Goal: Task Accomplishment & Management: Manage account settings

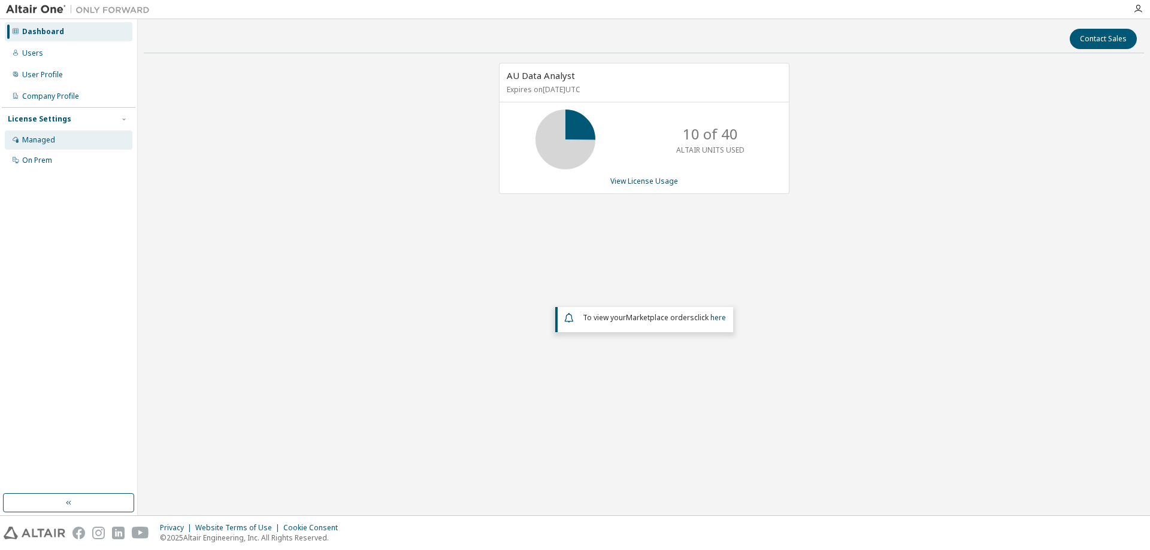
click at [41, 144] on div "Managed" at bounding box center [38, 140] width 33 height 10
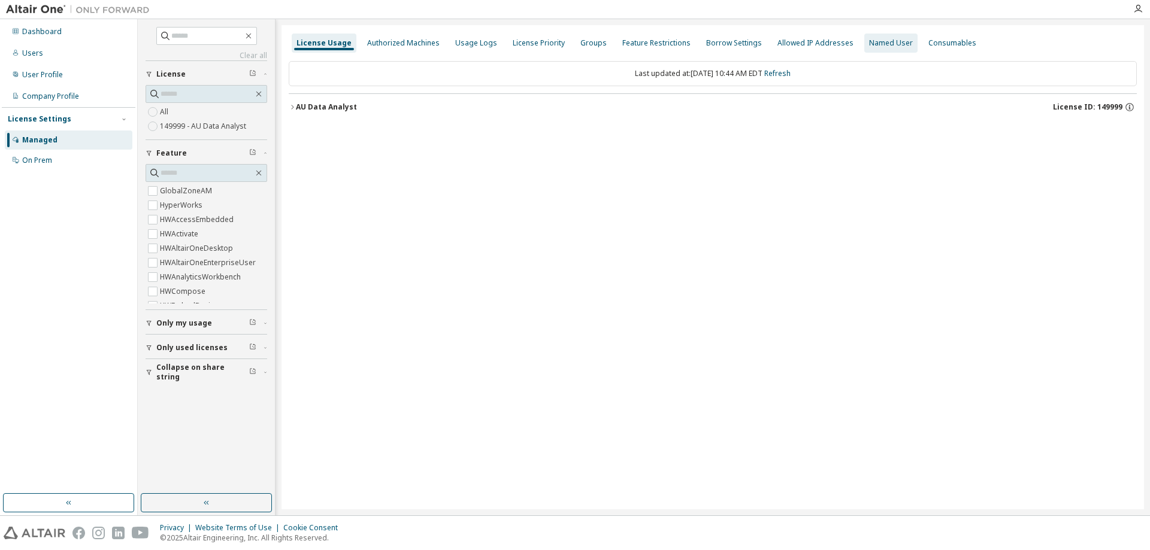
click at [885, 41] on div "Named User" at bounding box center [891, 43] width 44 height 10
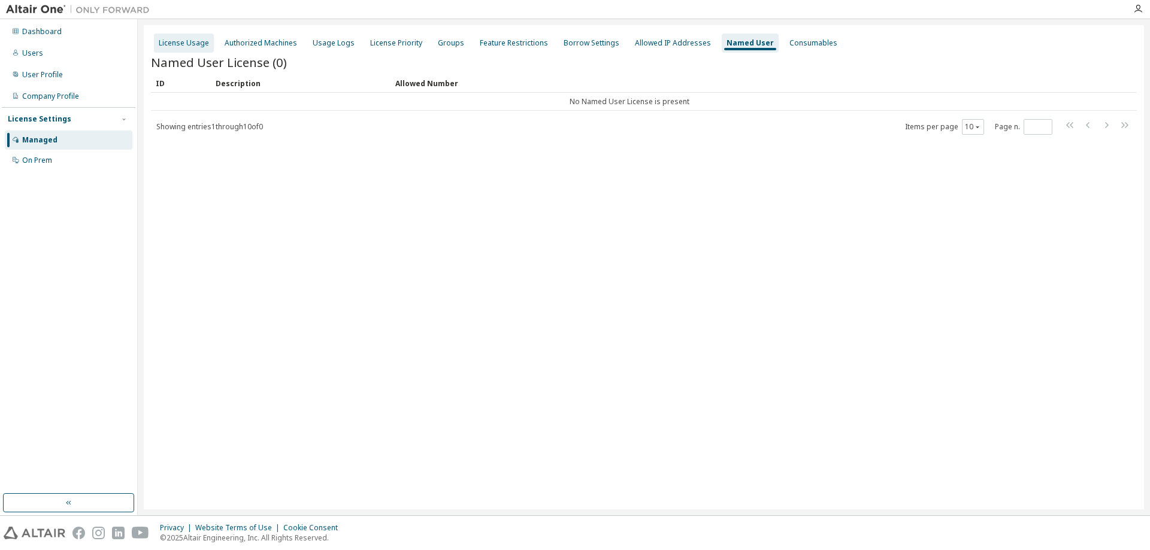
click at [190, 39] on div "License Usage" at bounding box center [184, 43] width 50 height 10
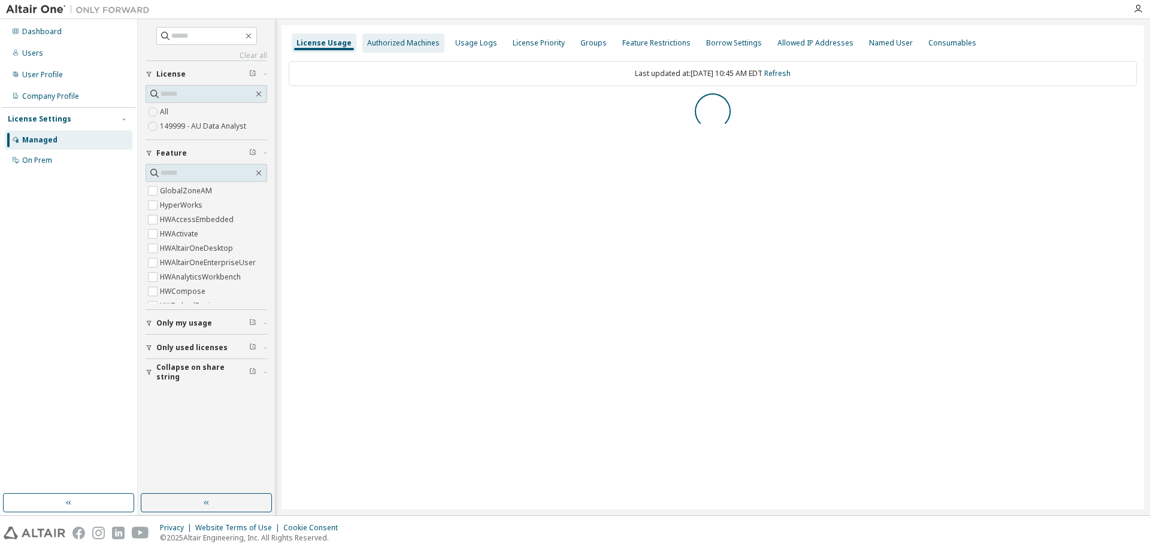
click at [386, 39] on div "Authorized Machines" at bounding box center [403, 43] width 72 height 10
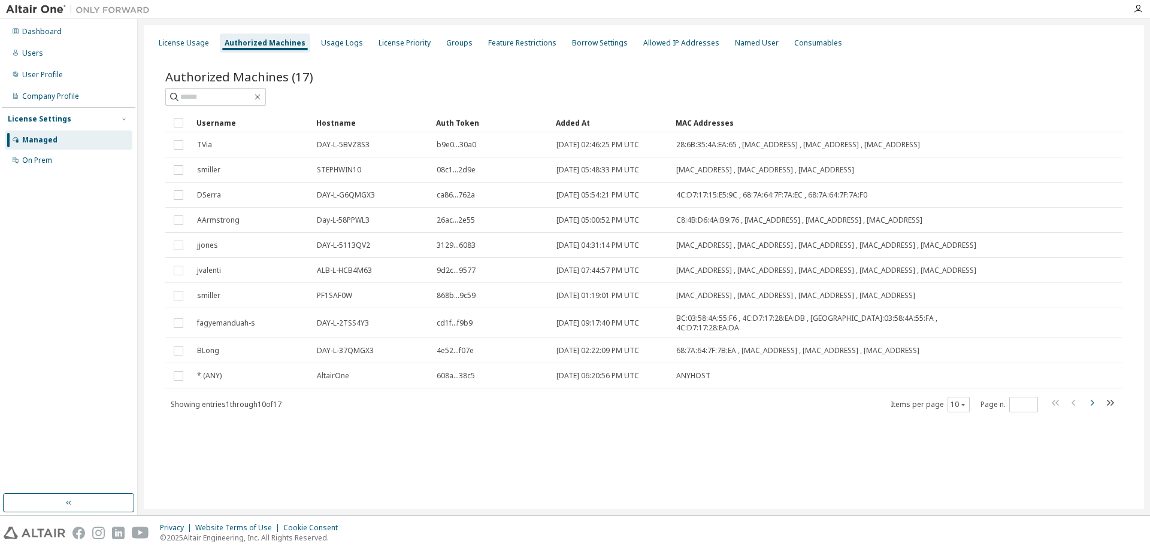
click at [1093, 410] on icon "button" at bounding box center [1091, 403] width 14 height 14
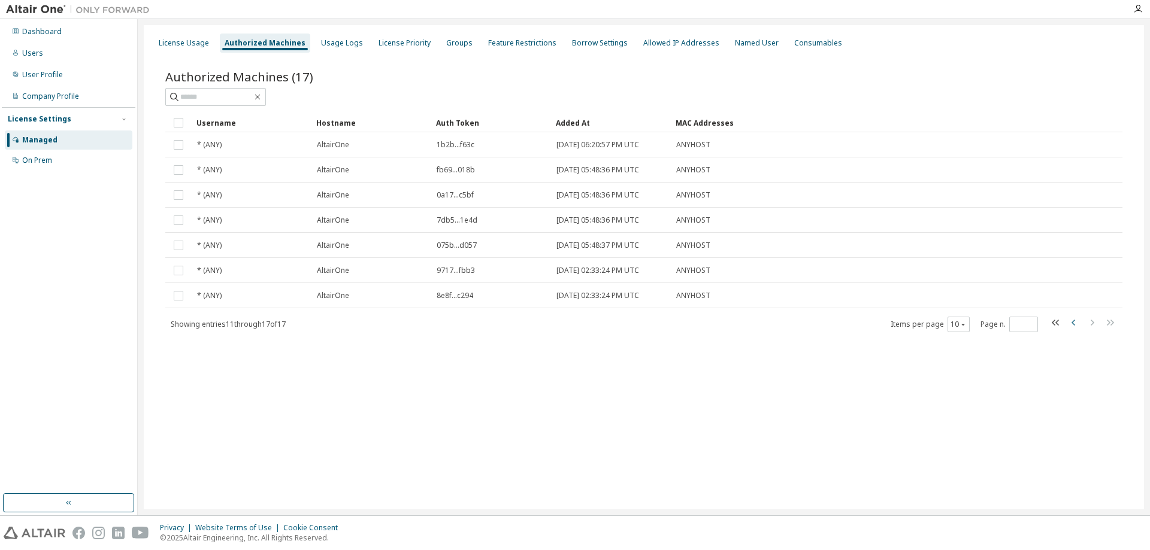
click at [1072, 325] on icon "button" at bounding box center [1073, 323] width 14 height 14
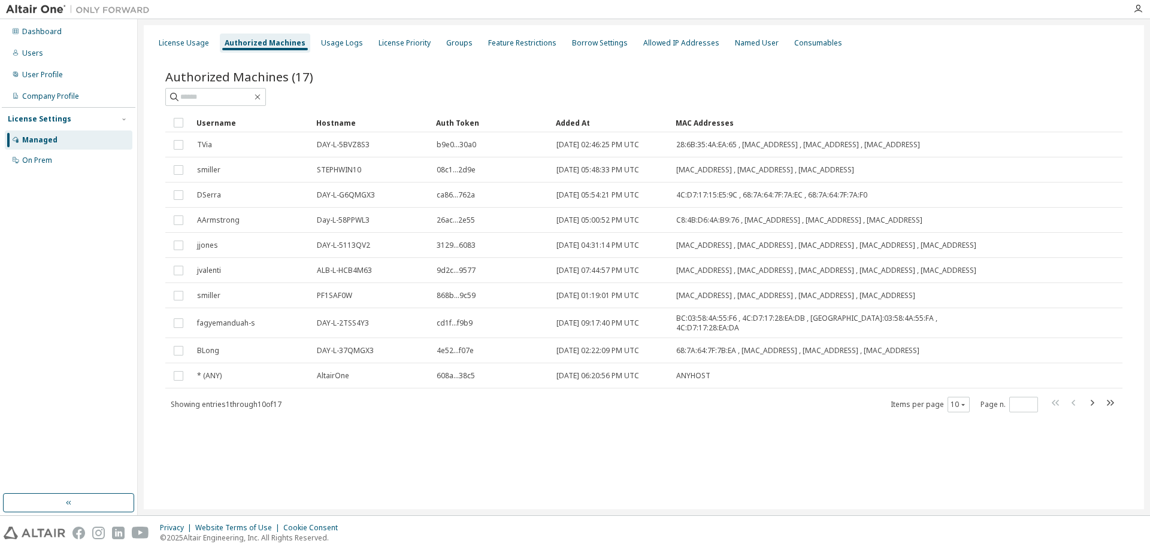
type input "*"
click at [180, 43] on div "License Usage" at bounding box center [184, 43] width 50 height 10
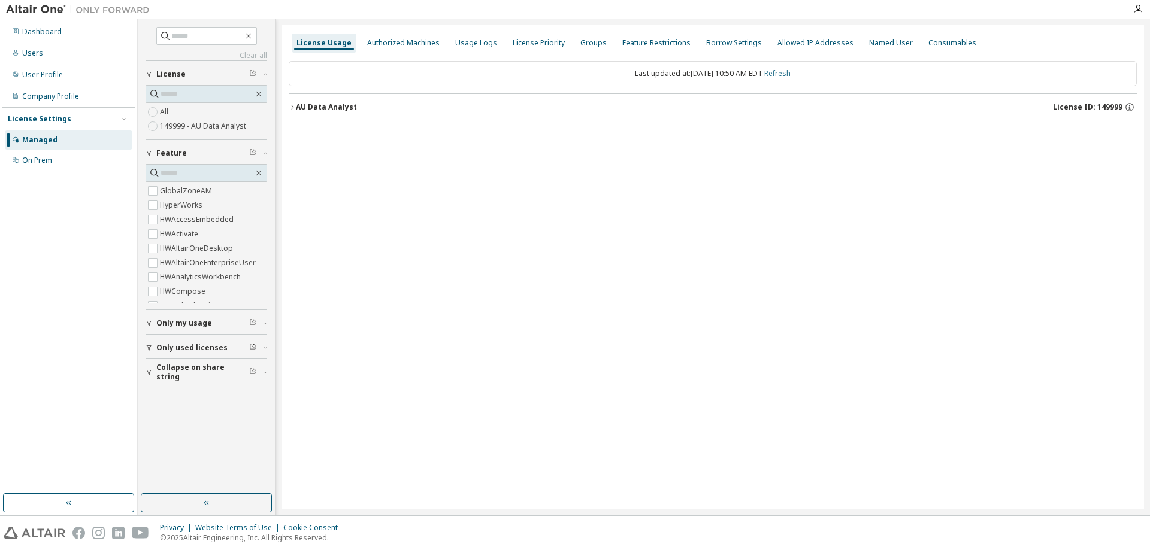
click at [789, 72] on link "Refresh" at bounding box center [777, 73] width 26 height 10
click at [295, 102] on button "AU Data Analyst License ID: 149999" at bounding box center [713, 107] width 848 height 26
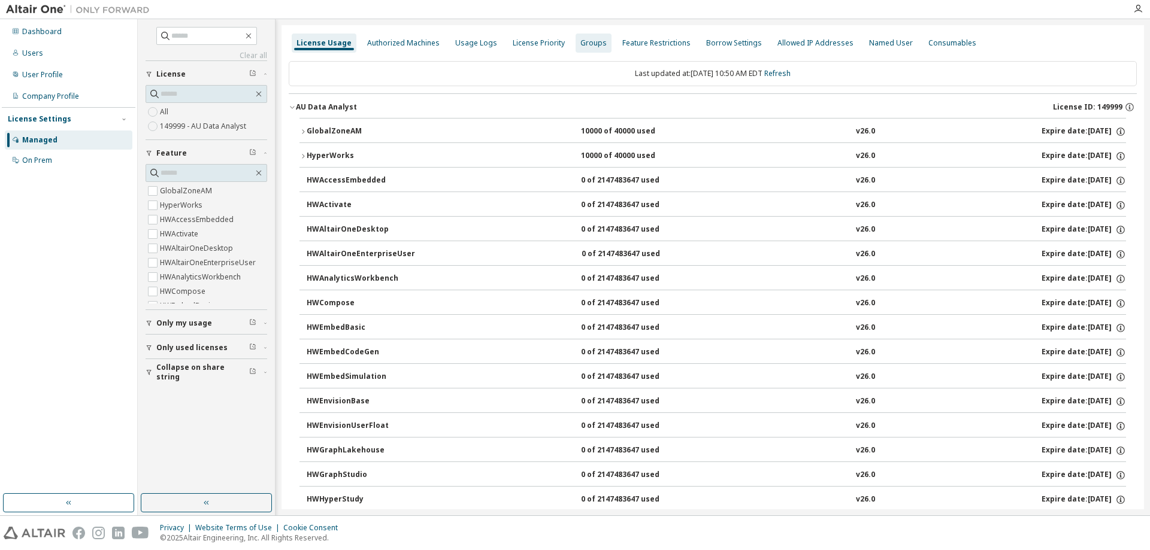
click at [586, 46] on div "Groups" at bounding box center [593, 43] width 26 height 10
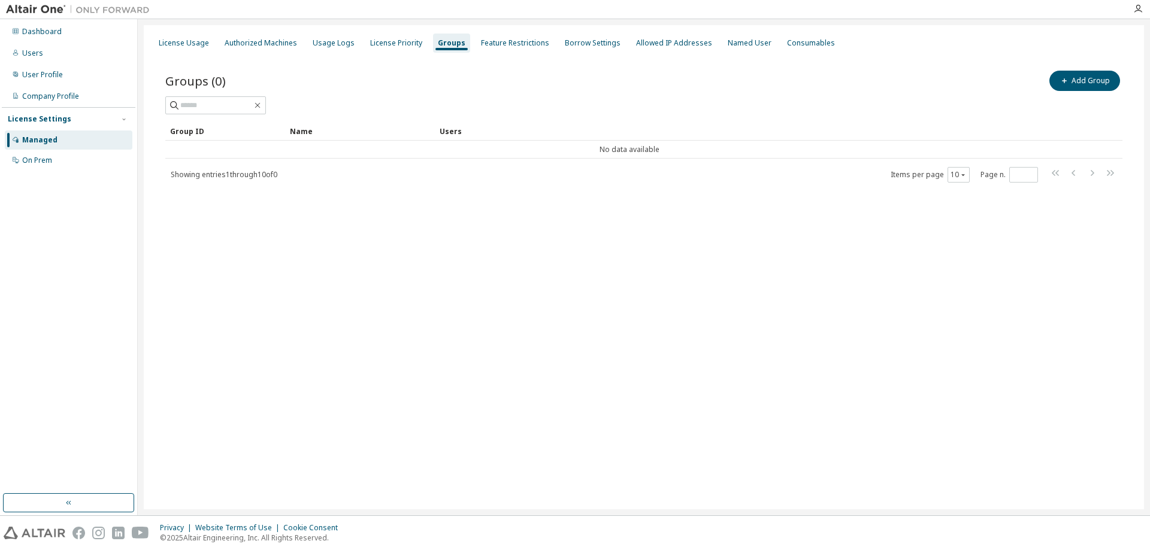
click at [32, 171] on div "License Settings Managed On Prem" at bounding box center [69, 139] width 134 height 64
click at [35, 157] on div "On Prem" at bounding box center [37, 161] width 30 height 10
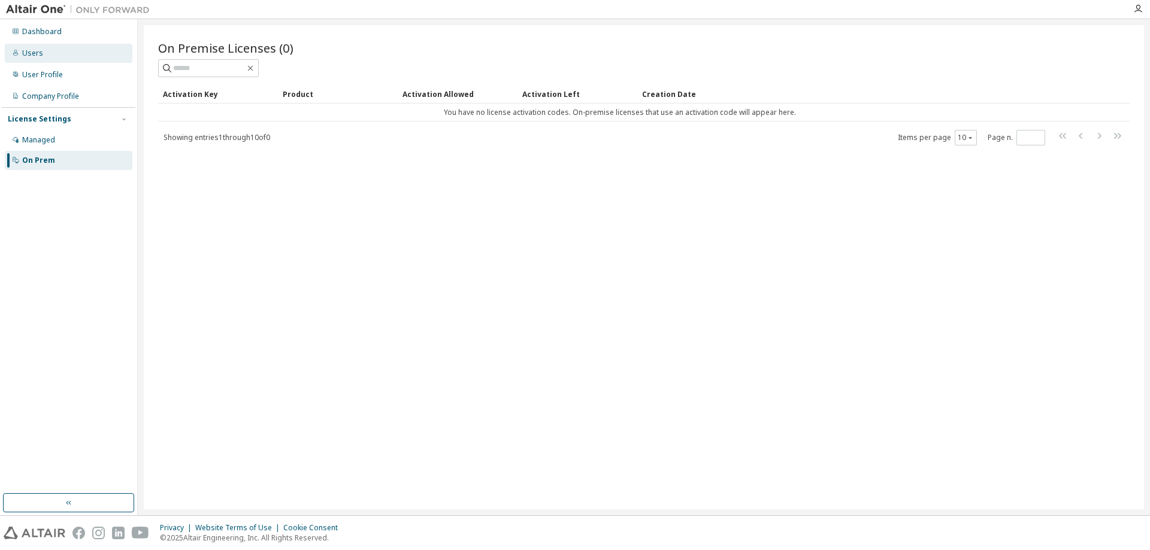
click at [54, 57] on div "Users" at bounding box center [69, 53] width 128 height 19
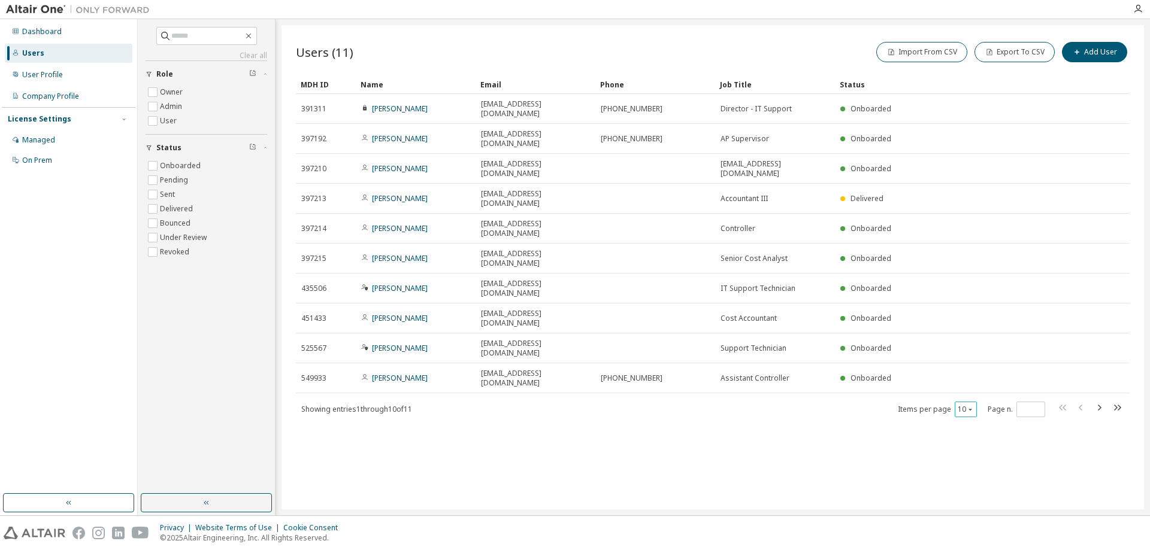
click at [962, 405] on button "10" at bounding box center [966, 410] width 16 height 10
click at [964, 383] on div "100" at bounding box center [1003, 387] width 96 height 14
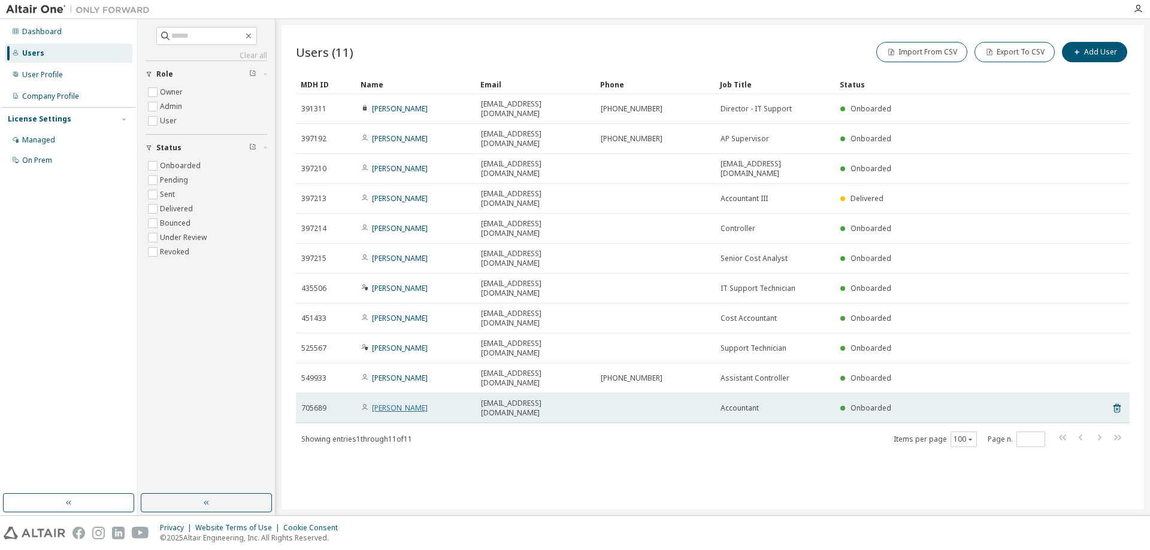
click at [407, 403] on link "[PERSON_NAME]" at bounding box center [400, 408] width 56 height 10
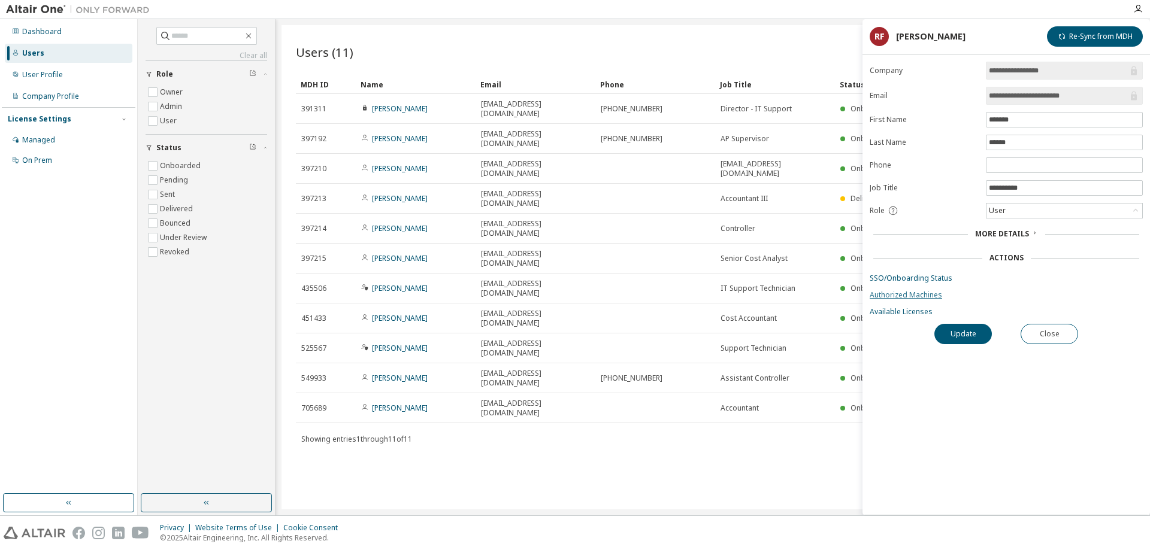
click at [925, 293] on link "Authorized Machines" at bounding box center [1005, 295] width 273 height 10
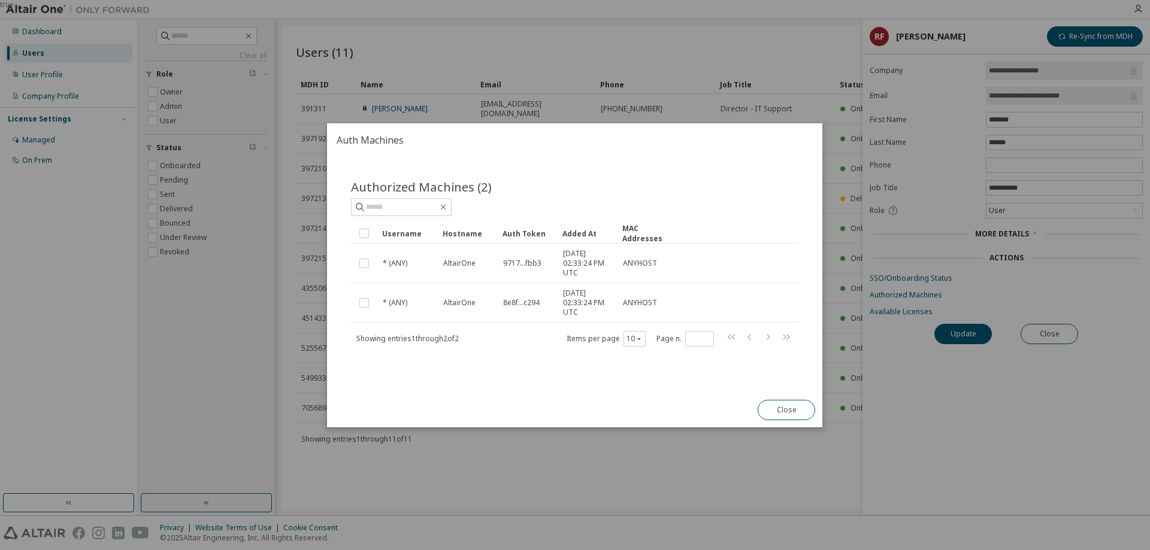
drag, startPoint x: 784, startPoint y: 410, endPoint x: 756, endPoint y: 350, distance: 66.2
click at [756, 352] on div "Auth Machines Authorized Machines (2) Clear Load Save Save As Field Operator Va…" at bounding box center [574, 275] width 495 height 304
click at [798, 409] on button "Close" at bounding box center [786, 410] width 57 height 20
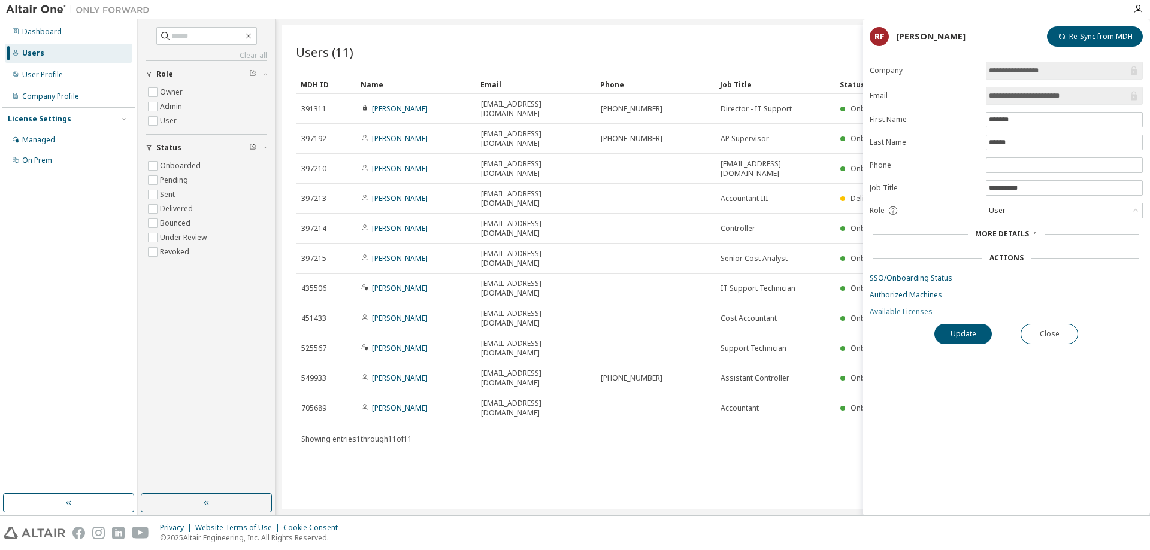
click at [897, 315] on link "Available Licenses" at bounding box center [1005, 312] width 273 height 10
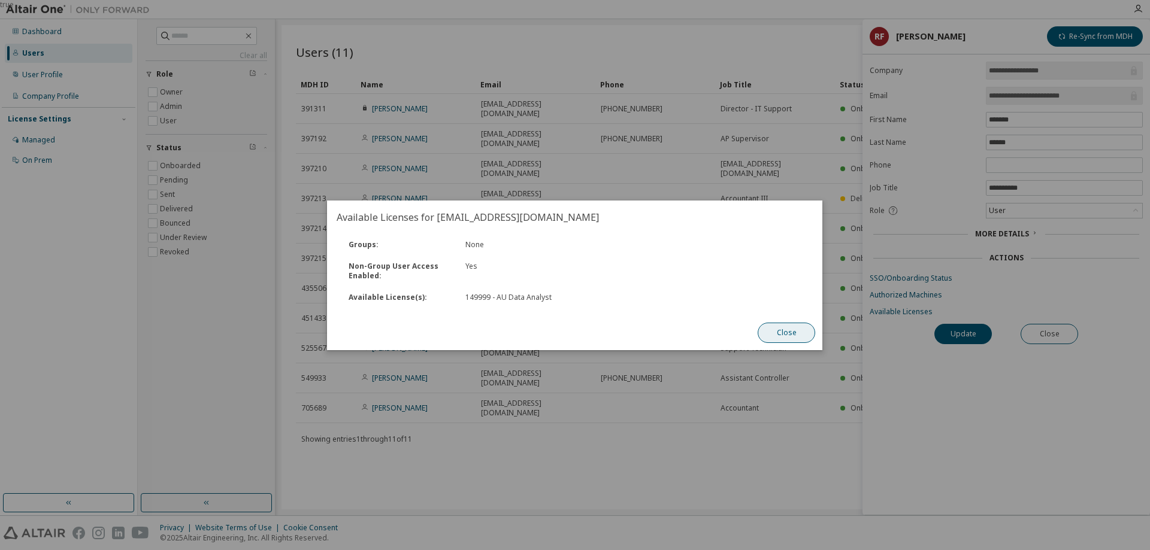
click at [789, 331] on button "Close" at bounding box center [786, 333] width 57 height 20
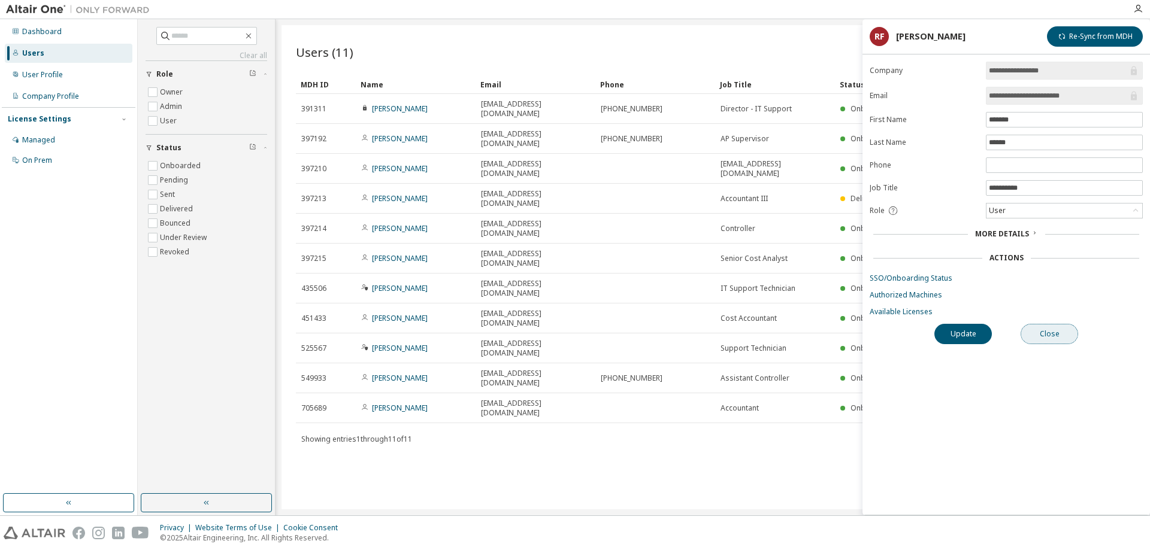
click at [1042, 337] on button "Close" at bounding box center [1048, 334] width 57 height 20
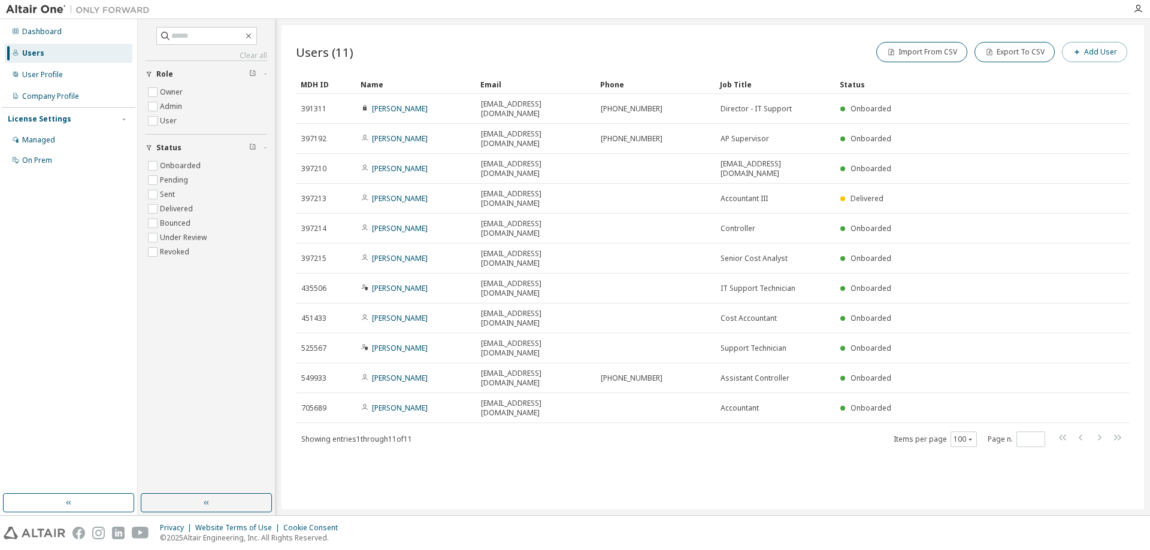
click at [1087, 51] on button "Add User" at bounding box center [1094, 52] width 65 height 20
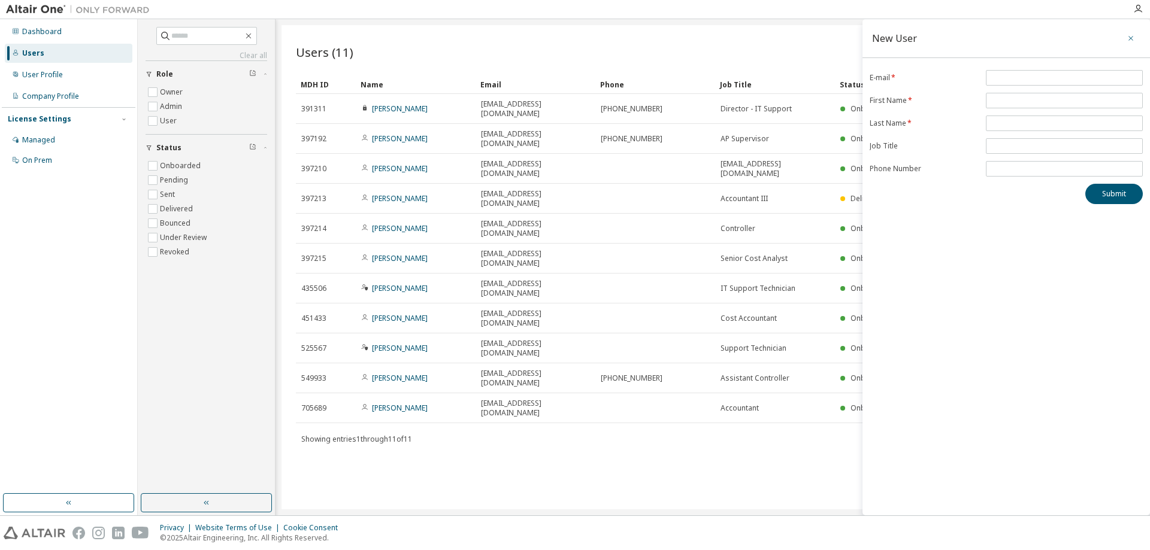
click at [1131, 40] on icon "button" at bounding box center [1130, 39] width 8 height 10
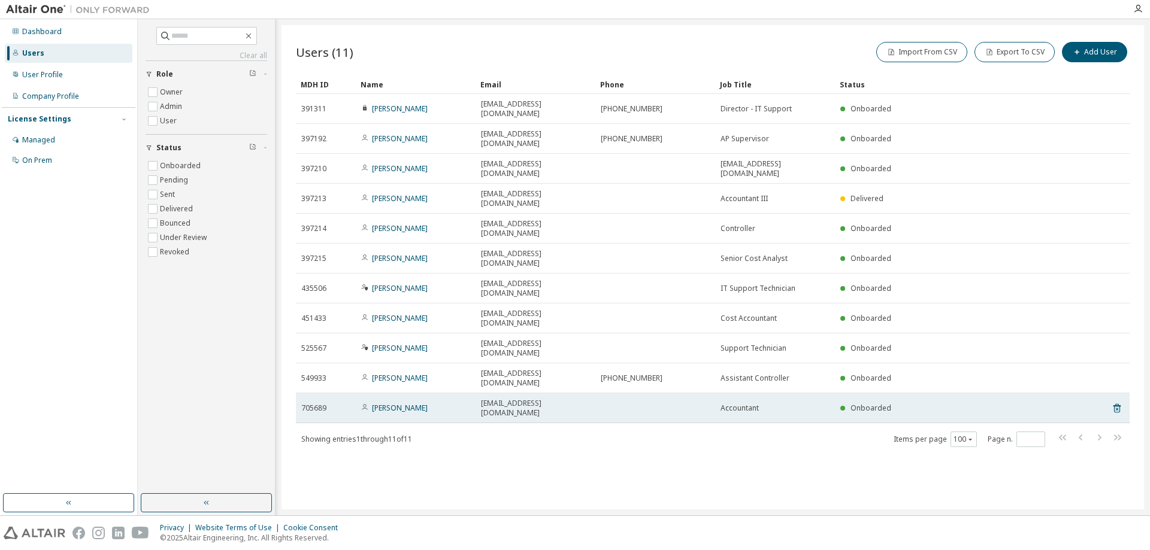
click at [393, 393] on td "[PERSON_NAME]" at bounding box center [416, 408] width 120 height 30
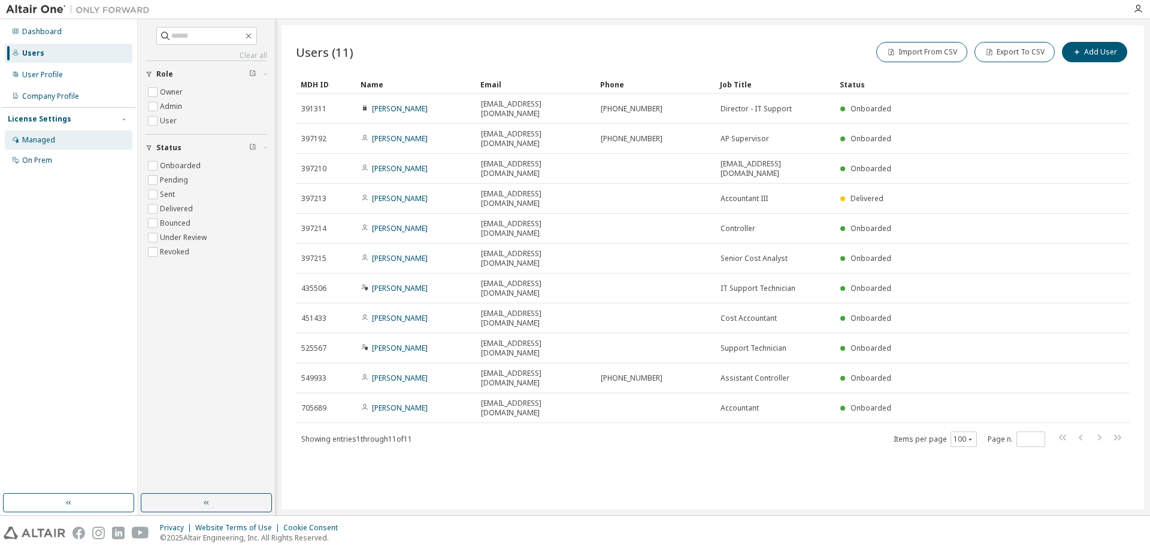
click at [56, 149] on div "Managed" at bounding box center [69, 140] width 128 height 19
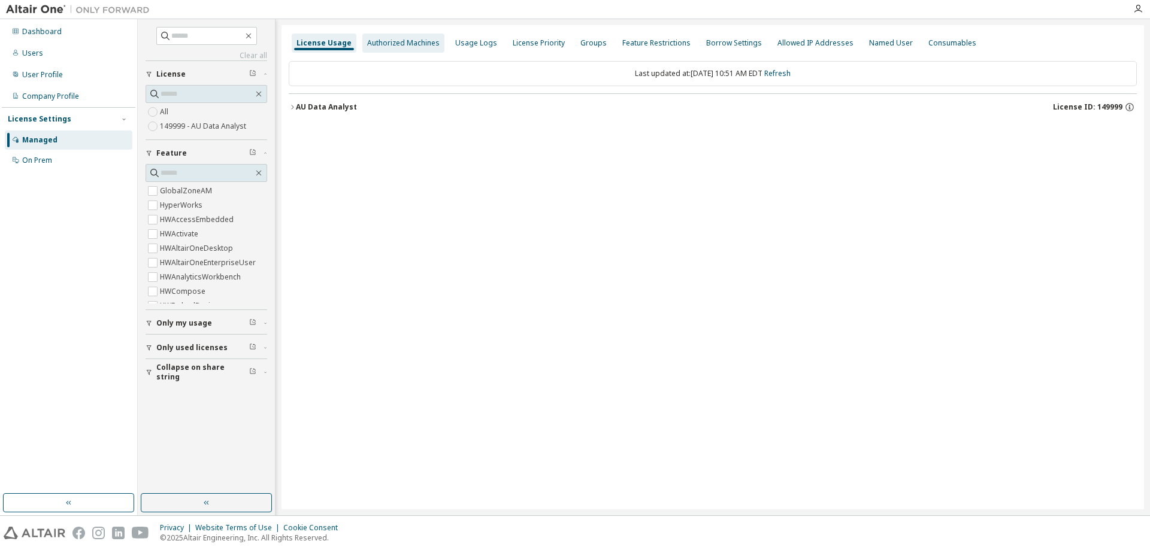
click at [382, 45] on div "Authorized Machines" at bounding box center [403, 43] width 72 height 10
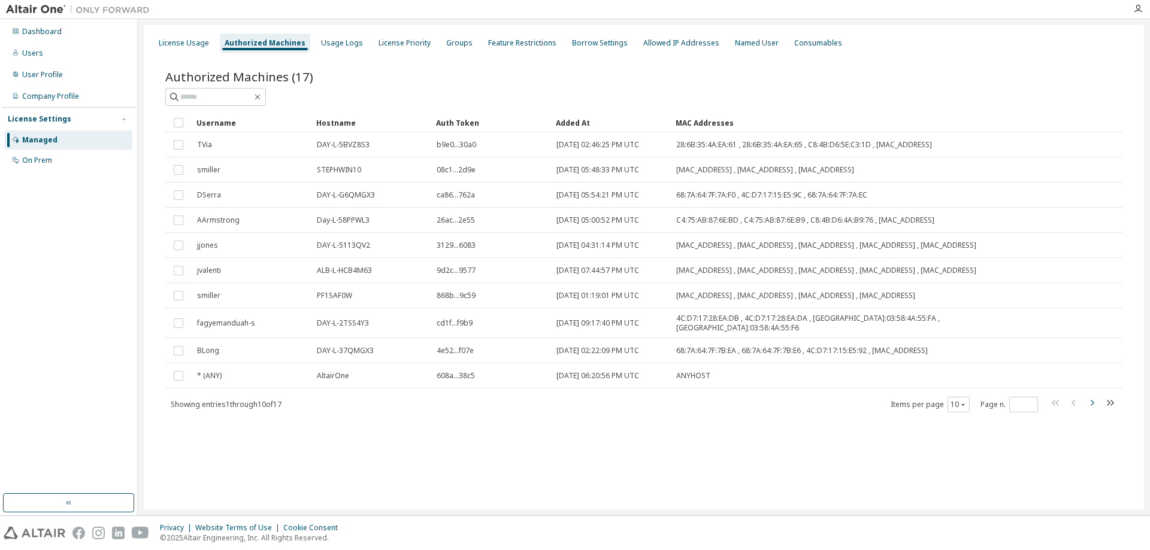
click at [1093, 406] on icon "button" at bounding box center [1092, 403] width 4 height 6
type input "*"
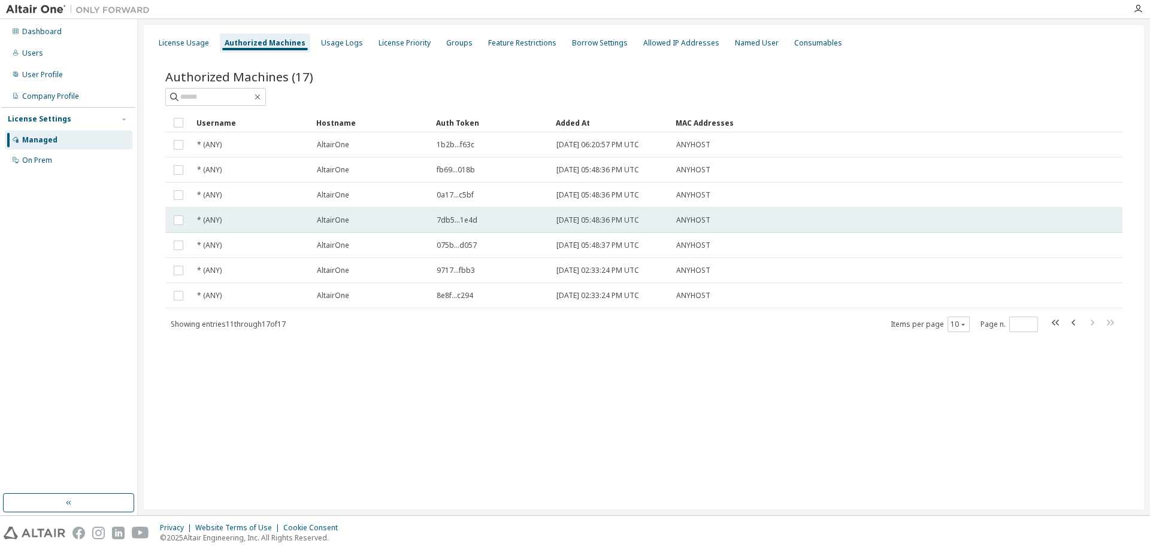
click at [534, 213] on td "7db5...1e4d" at bounding box center [491, 220] width 120 height 25
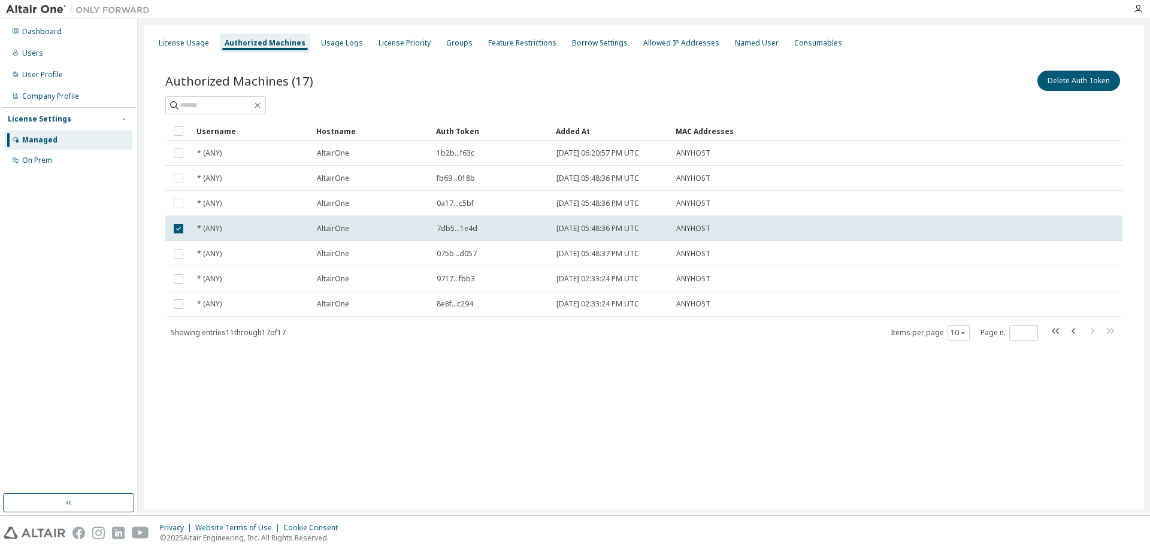
click at [534, 213] on td "0a17...c5bf" at bounding box center [491, 203] width 120 height 25
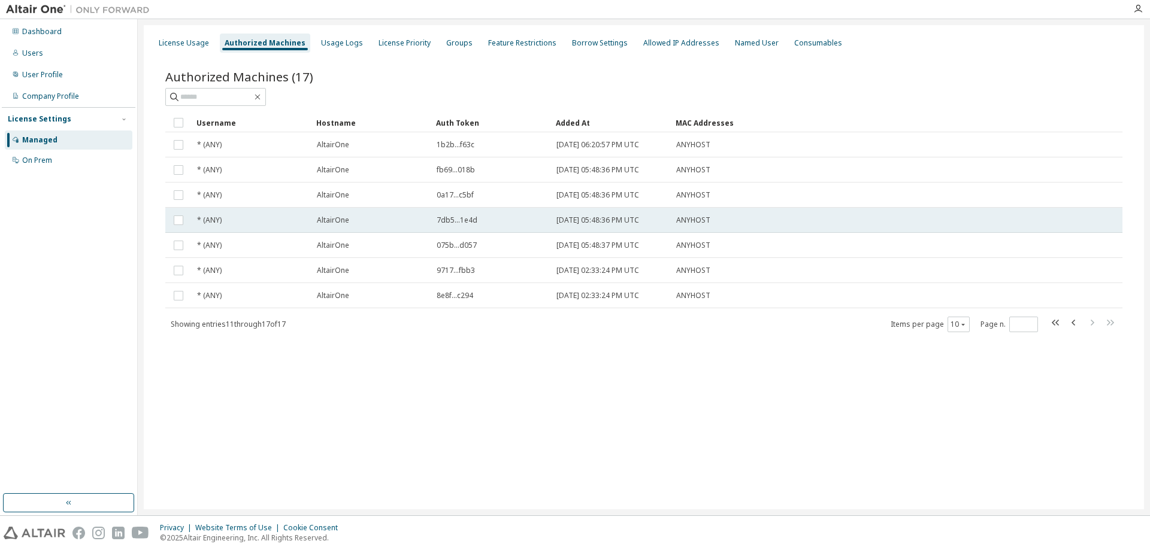
click at [226, 208] on td "* (ANY)" at bounding box center [252, 220] width 120 height 25
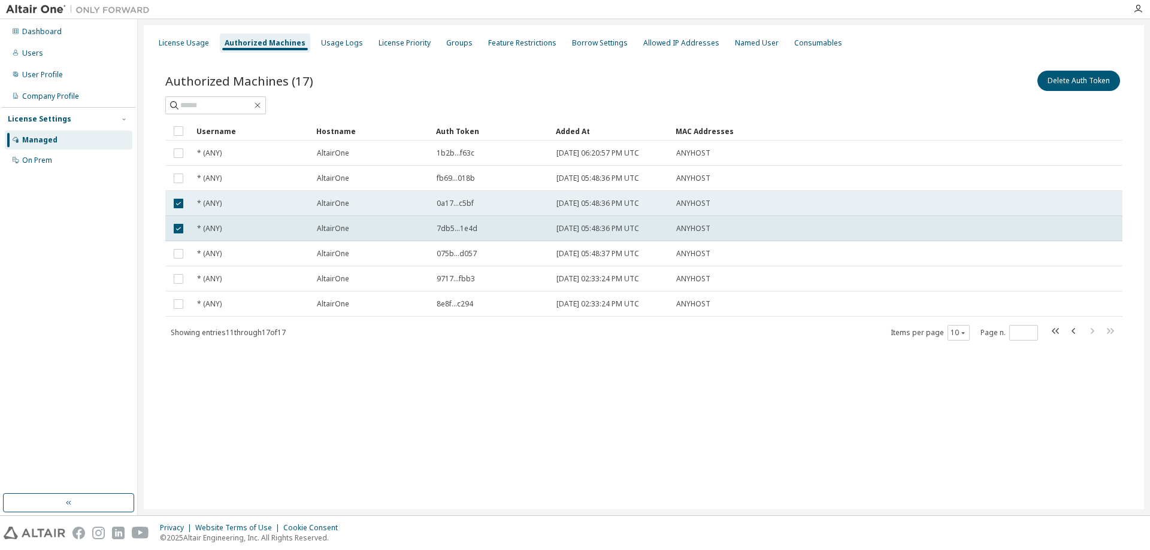
click at [232, 208] on div "* (ANY)" at bounding box center [251, 204] width 109 height 10
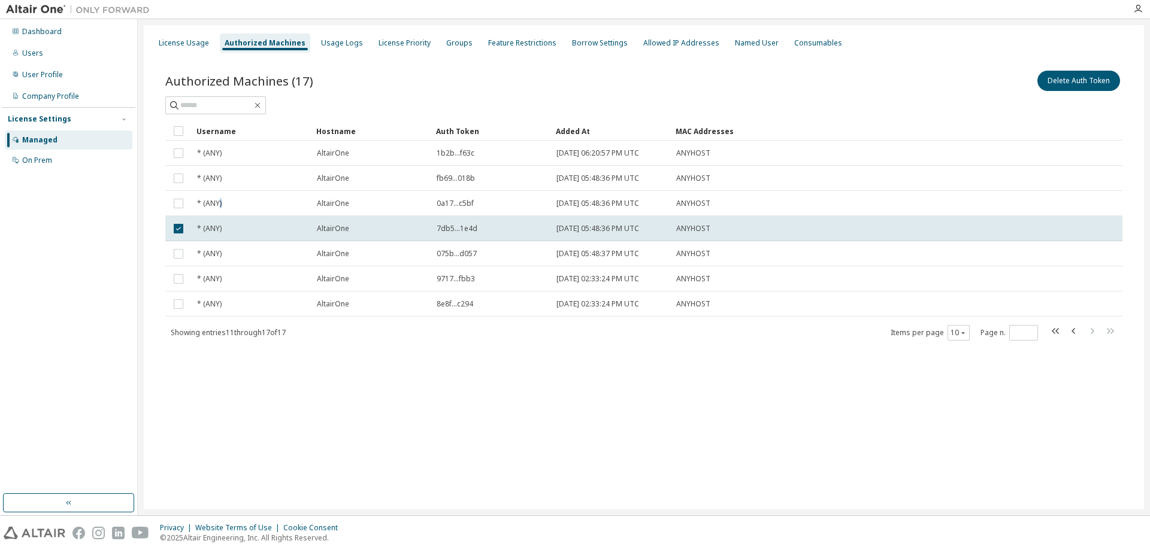
click at [232, 208] on div "* (ANY)" at bounding box center [251, 204] width 109 height 10
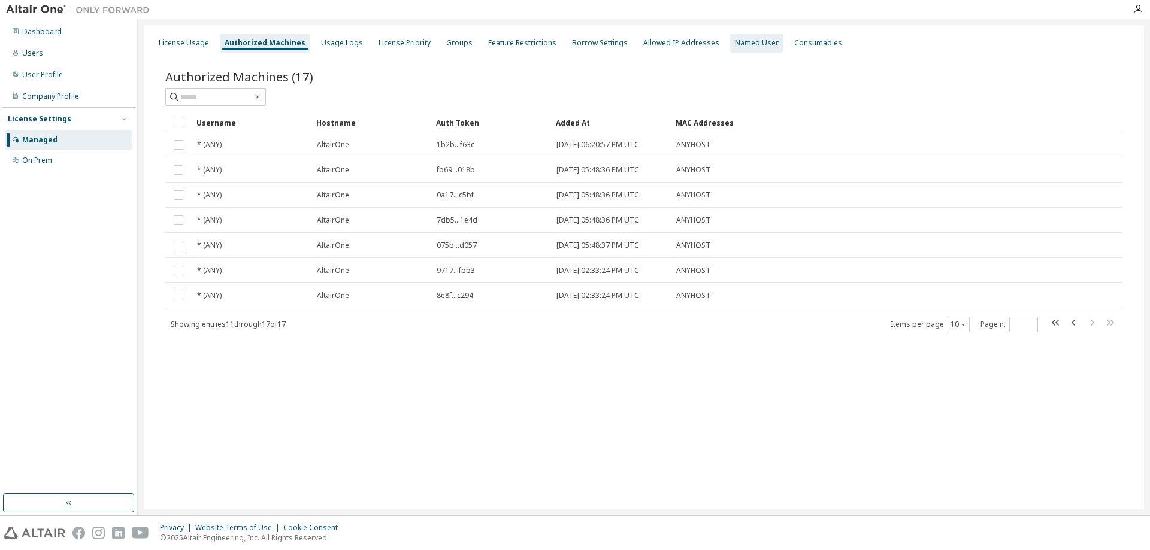
click at [735, 47] on div "Named User" at bounding box center [757, 43] width 44 height 10
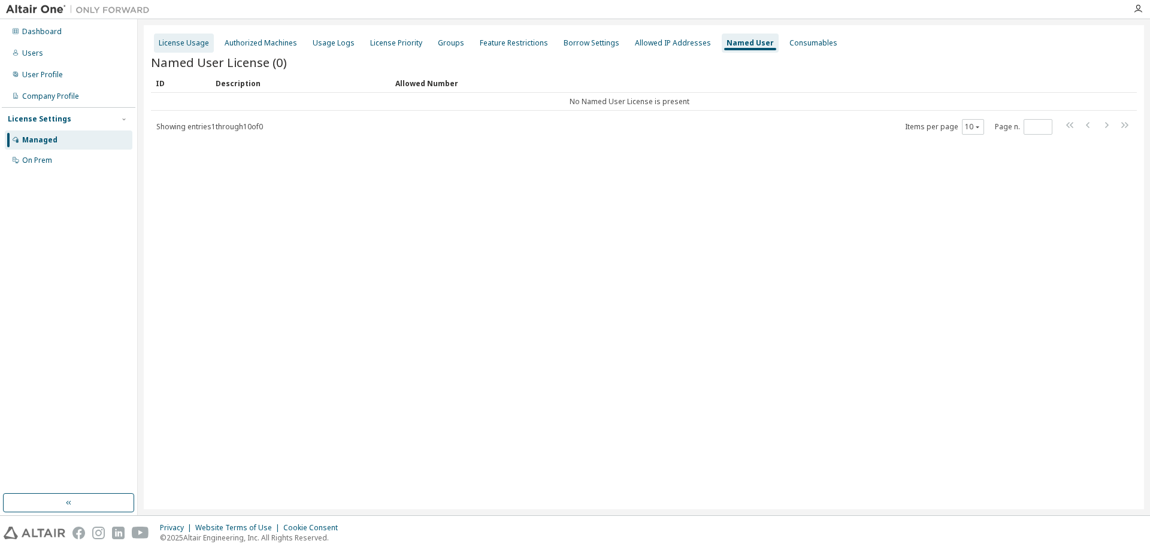
click at [204, 43] on div "License Usage" at bounding box center [184, 43] width 50 height 10
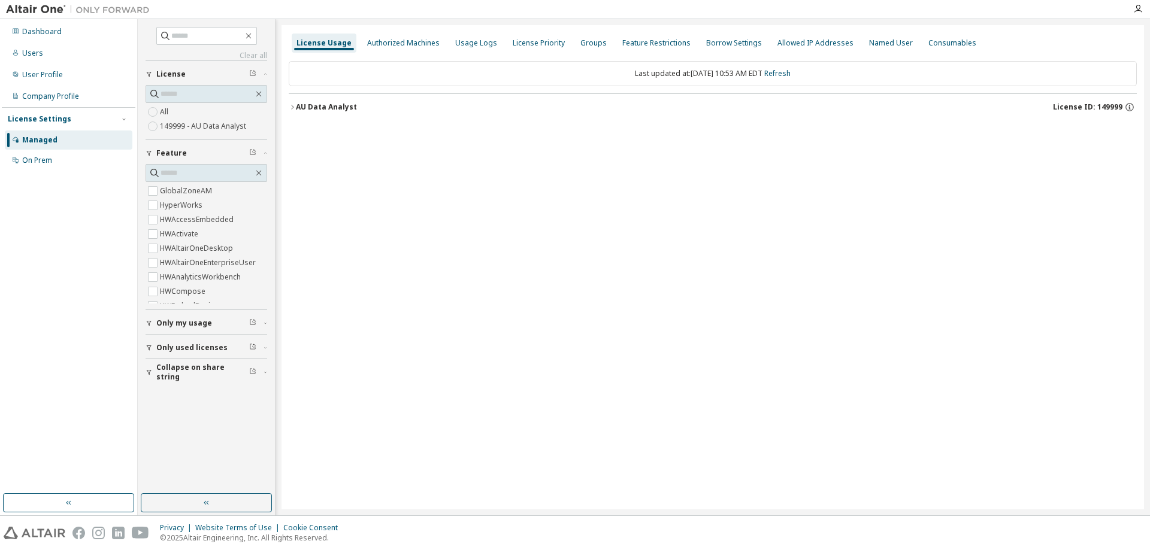
click at [64, 135] on div "Managed" at bounding box center [69, 140] width 128 height 19
click at [46, 48] on div "Users" at bounding box center [69, 53] width 128 height 19
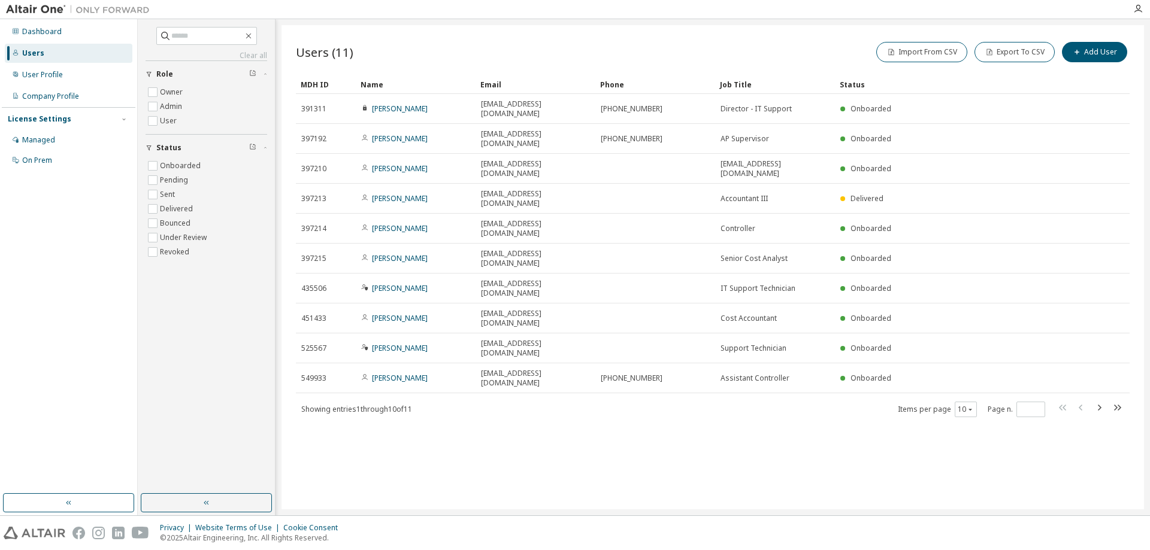
click at [1090, 401] on span at bounding box center [1090, 409] width 68 height 17
click at [1095, 401] on icon "button" at bounding box center [1099, 408] width 14 height 14
type input "*"
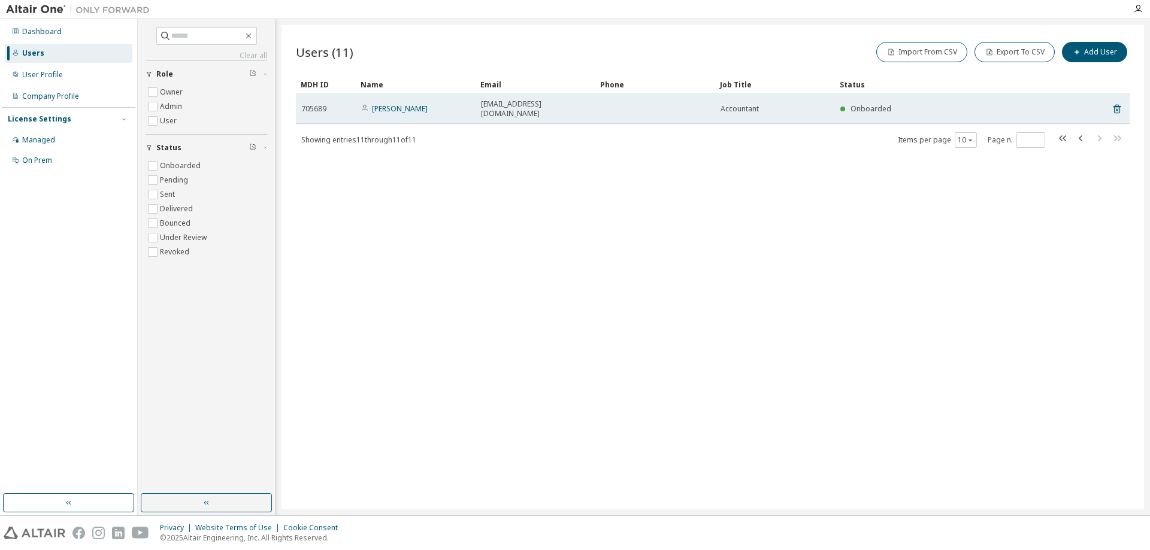
click at [319, 104] on span "705689" at bounding box center [313, 109] width 25 height 10
click at [392, 114] on td "[PERSON_NAME]" at bounding box center [416, 109] width 120 height 30
click at [393, 108] on link "[PERSON_NAME]" at bounding box center [400, 109] width 56 height 10
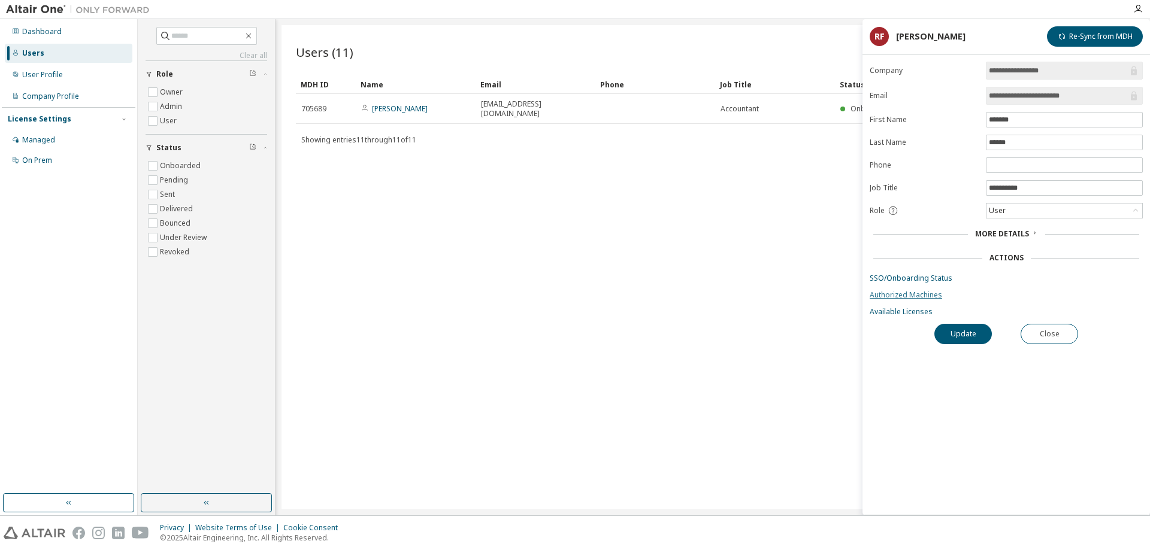
click at [908, 299] on link "Authorized Machines" at bounding box center [1005, 295] width 273 height 10
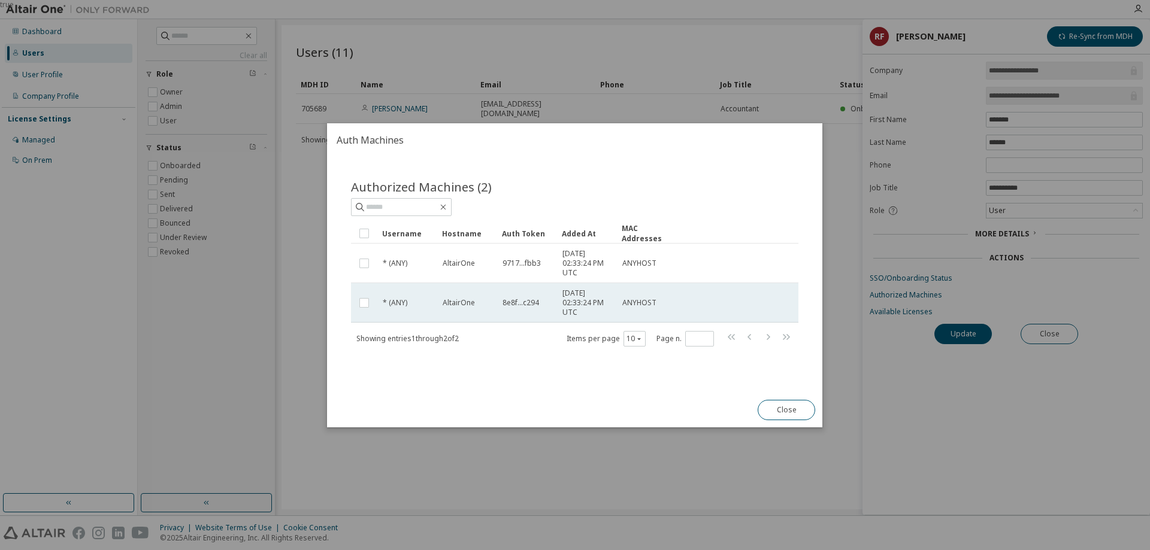
drag, startPoint x: 792, startPoint y: 416, endPoint x: 480, endPoint y: 298, distance: 333.5
click at [480, 298] on div "Auth Machines Authorized Machines (2) Clear Load Save Save As Field Operator Va…" at bounding box center [574, 275] width 495 height 304
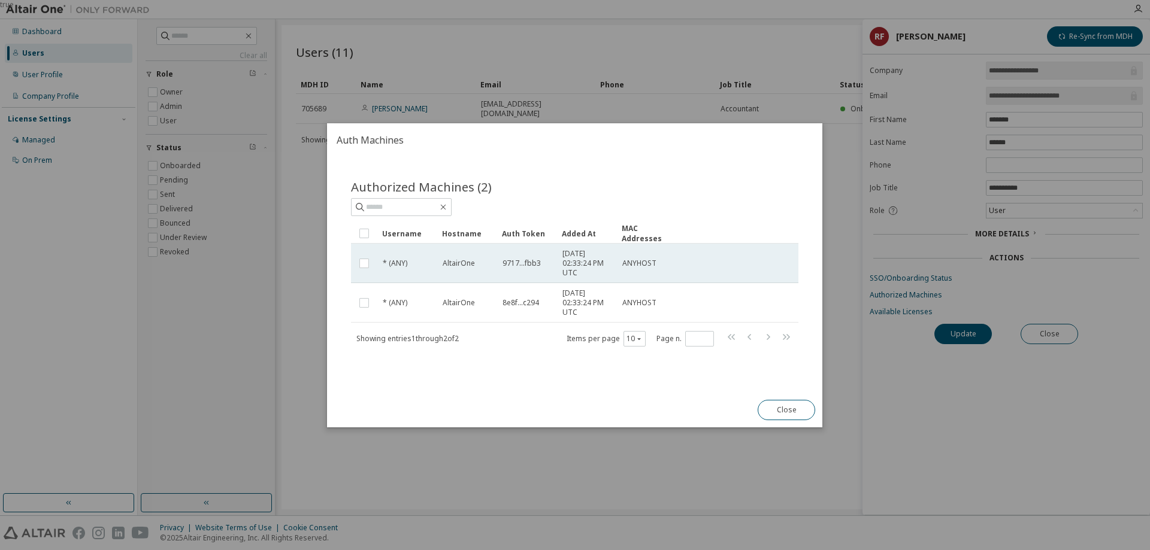
click at [436, 280] on td "* (ANY)" at bounding box center [407, 264] width 60 height 40
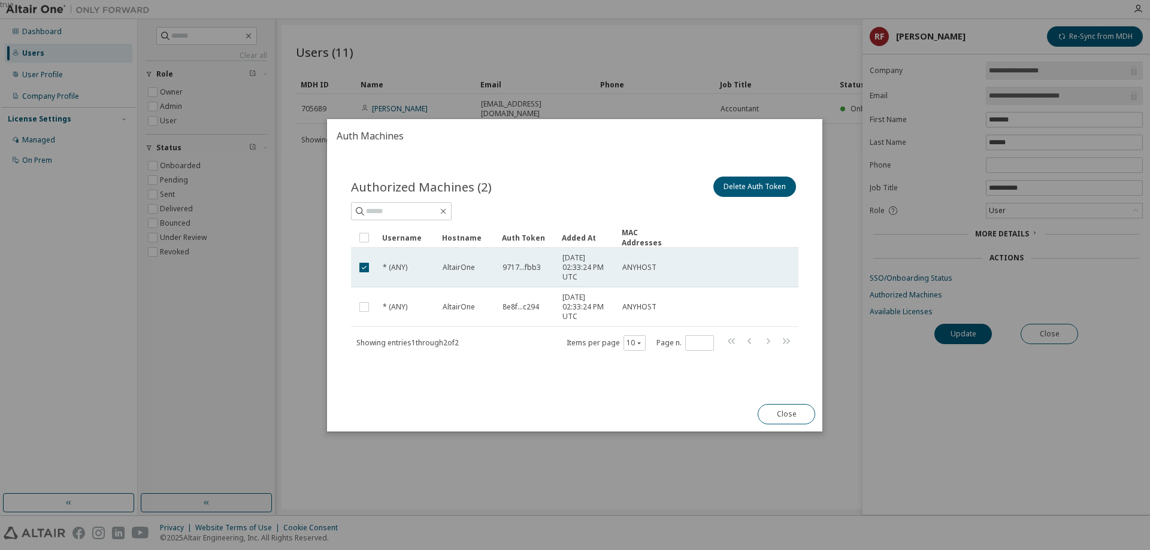
click at [513, 277] on td "9717...fbb3" at bounding box center [527, 268] width 60 height 40
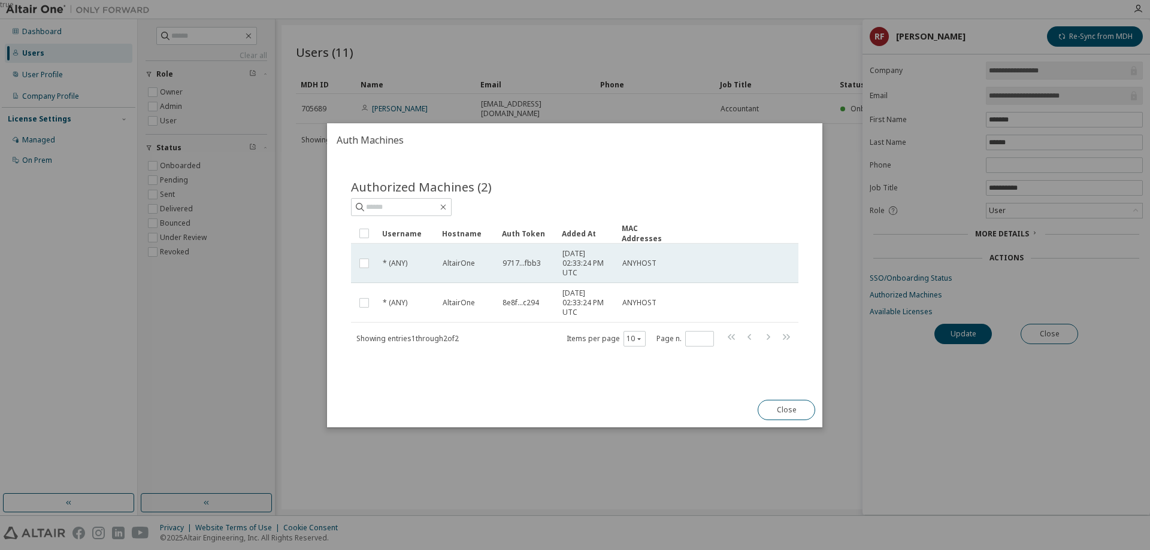
click at [517, 267] on span "9717...fbb3" at bounding box center [521, 264] width 38 height 10
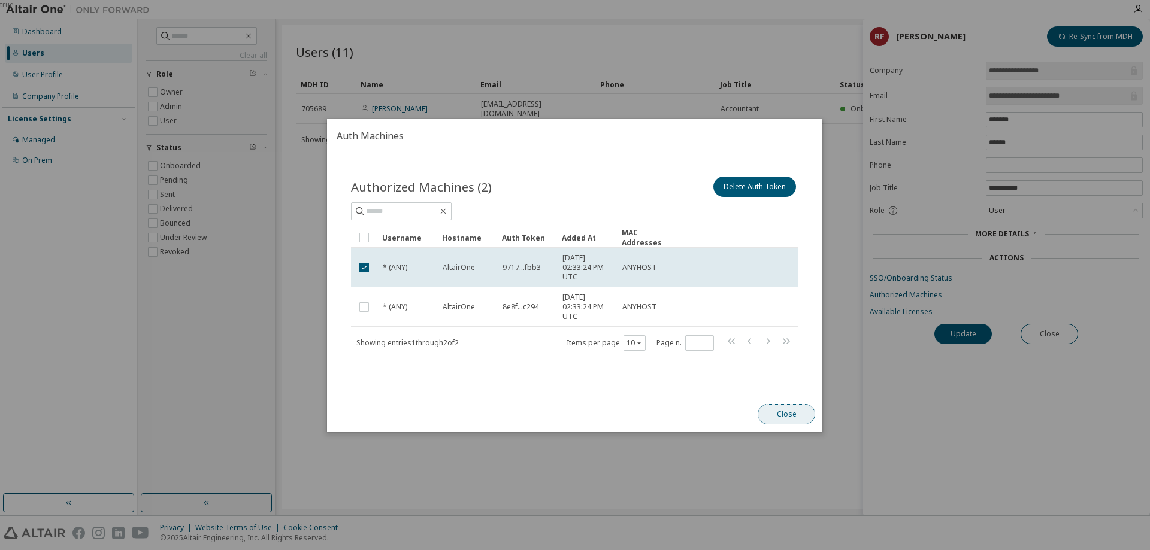
click at [768, 413] on button "Close" at bounding box center [786, 414] width 57 height 20
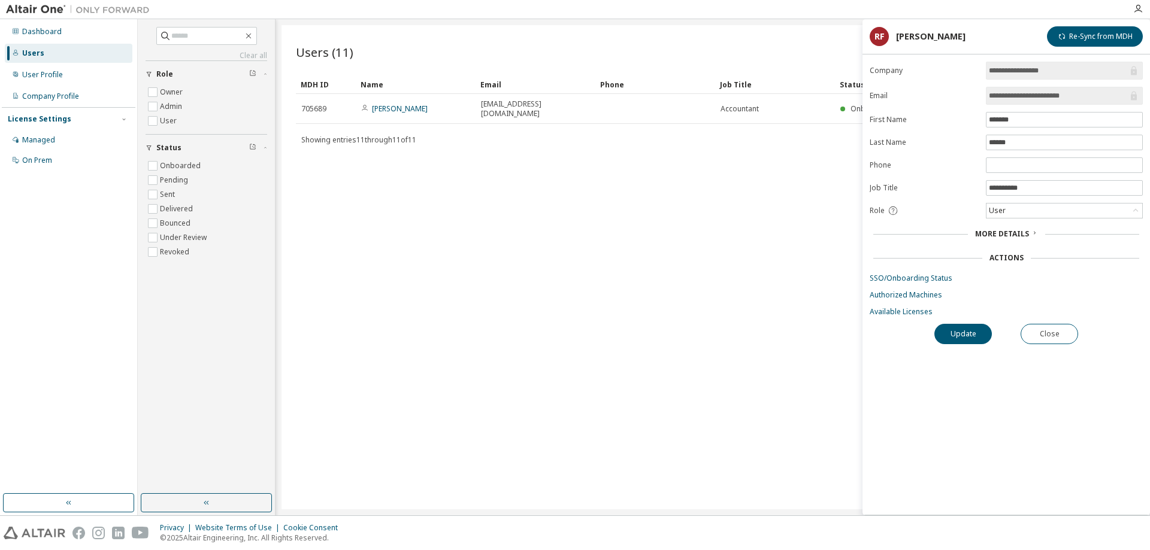
click at [1007, 236] on span "More Details" at bounding box center [1002, 234] width 54 height 10
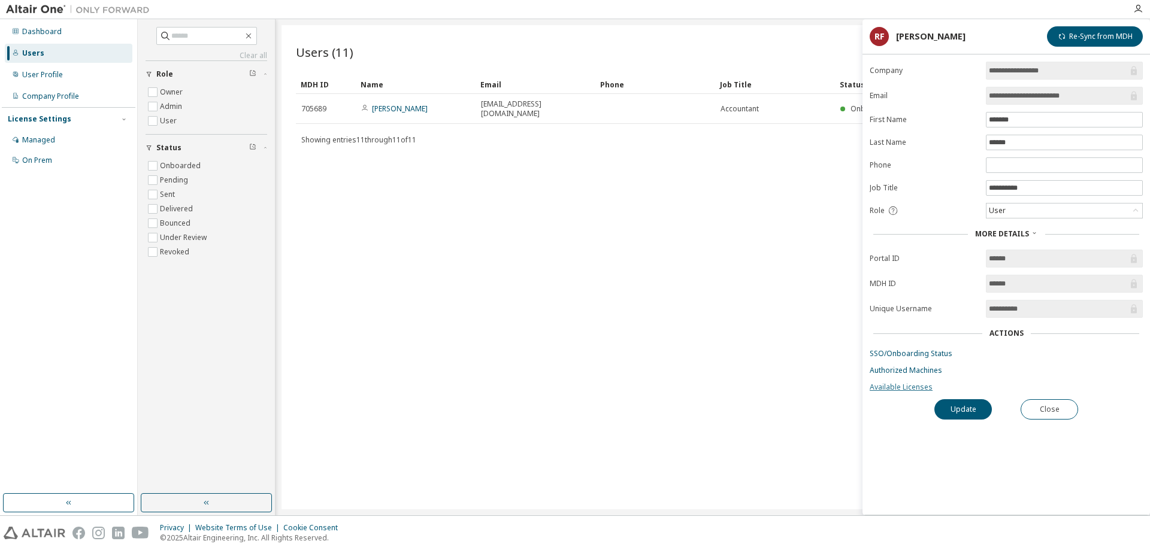
click at [887, 387] on link "Available Licenses" at bounding box center [1005, 388] width 273 height 10
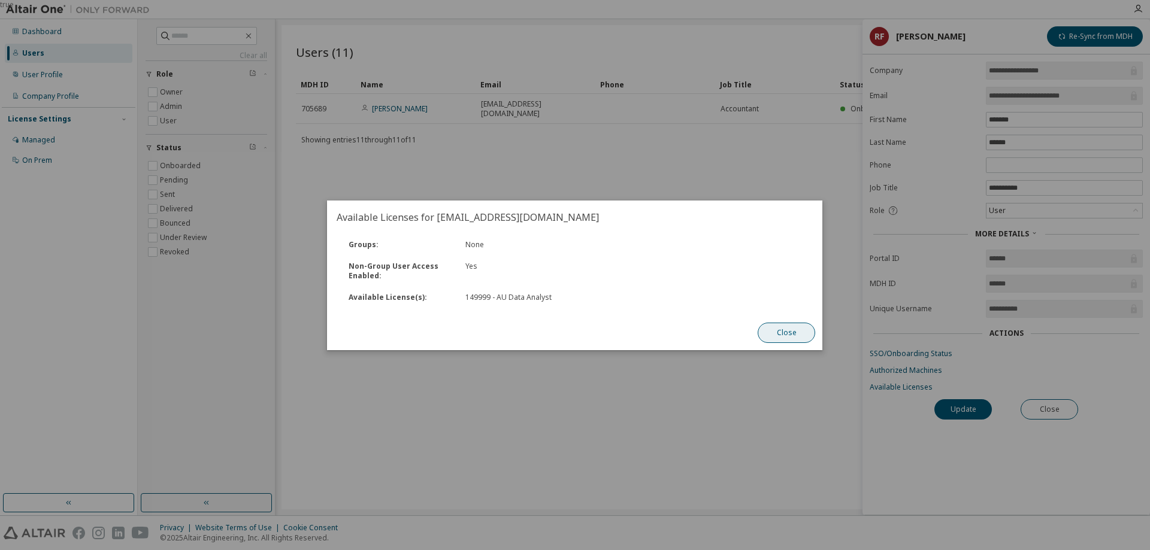
click at [791, 337] on button "Close" at bounding box center [786, 333] width 57 height 20
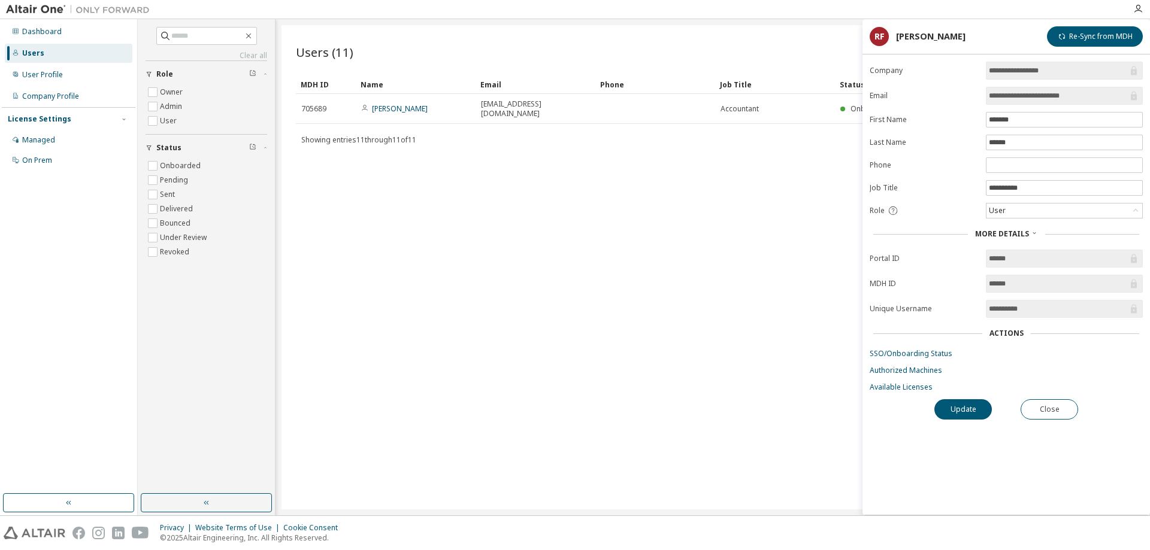
click at [438, 161] on div "Users (11) Import From CSV Export To CSV Add User Clear Load Save Save As Field…" at bounding box center [712, 267] width 862 height 484
click at [40, 140] on div "Managed" at bounding box center [38, 140] width 33 height 10
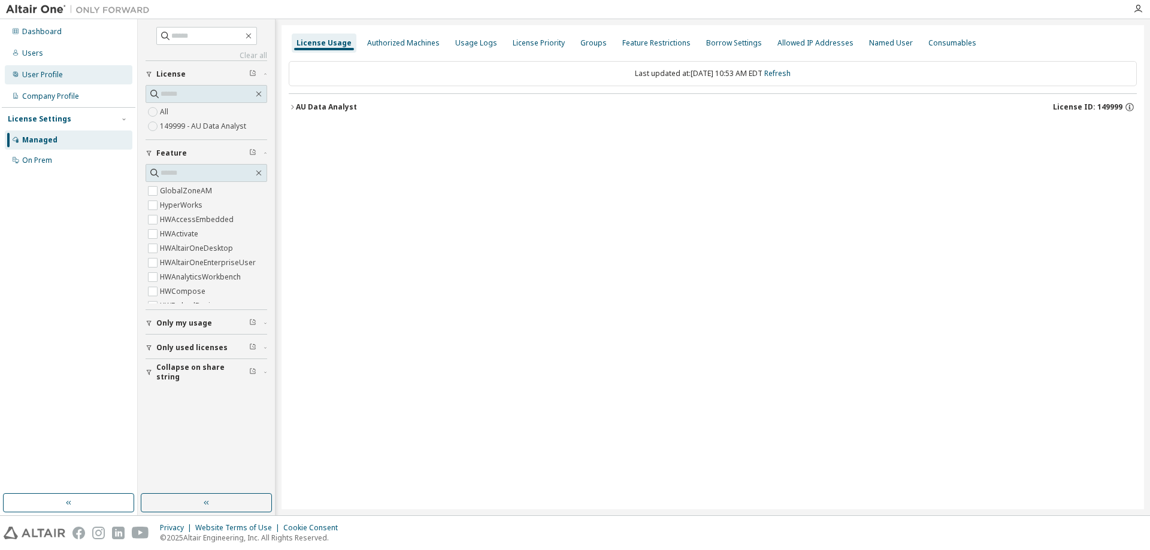
click at [49, 77] on div "User Profile" at bounding box center [42, 75] width 41 height 10
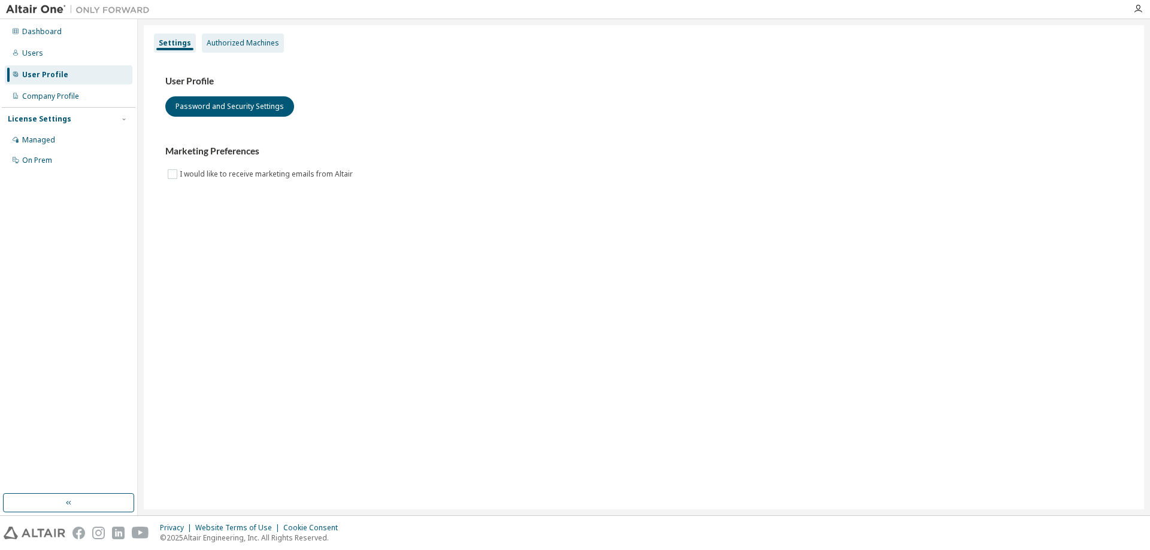
click at [225, 50] on div "Authorized Machines" at bounding box center [243, 43] width 82 height 19
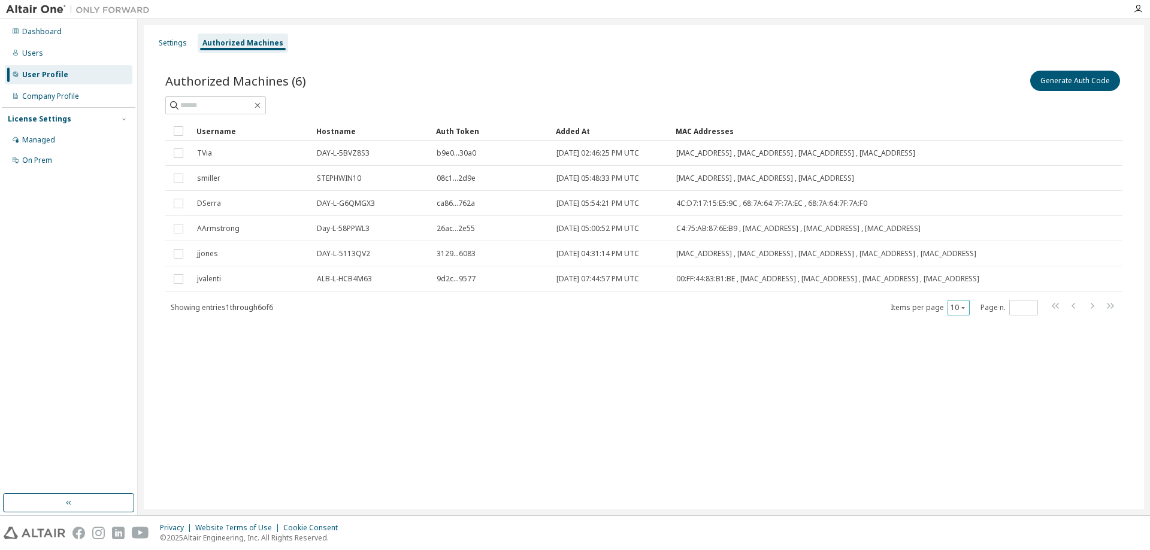
click at [961, 311] on icon "button" at bounding box center [962, 307] width 7 height 7
click at [961, 388] on div "100" at bounding box center [995, 390] width 96 height 14
click at [1066, 74] on button "Generate Auth Code" at bounding box center [1075, 81] width 90 height 20
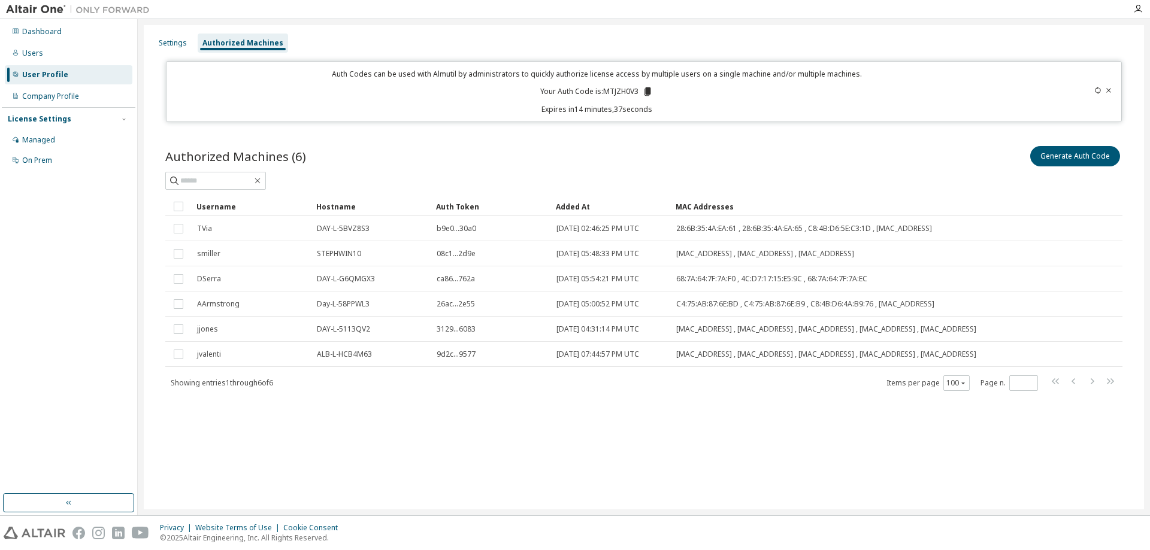
click at [170, 53] on div "Settings Authorized Machines" at bounding box center [644, 43] width 986 height 22
click at [178, 46] on div "Settings" at bounding box center [173, 43] width 28 height 10
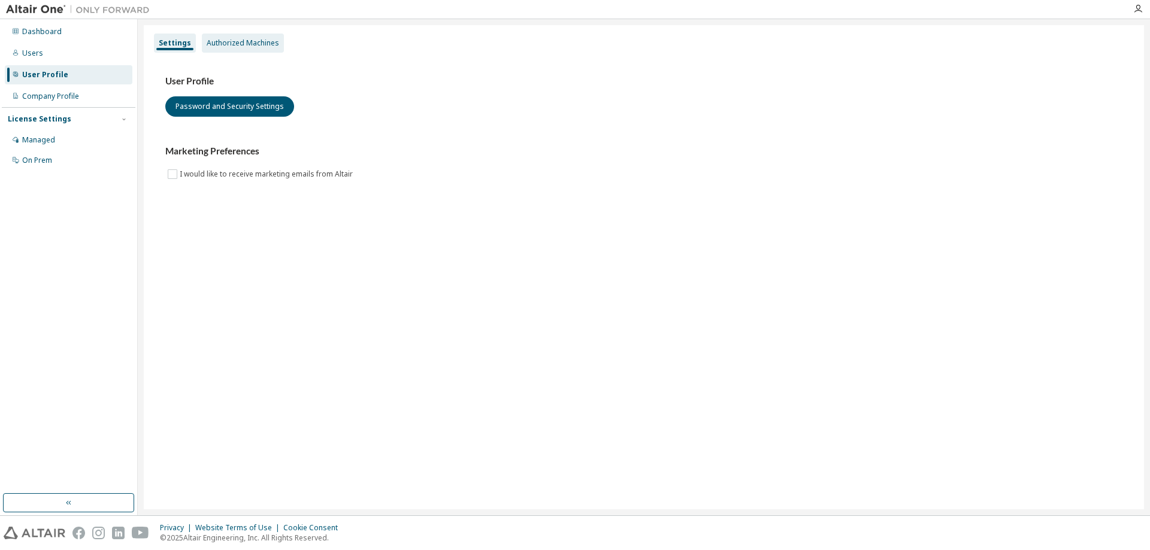
click at [228, 52] on div "Authorized Machines" at bounding box center [243, 43] width 82 height 19
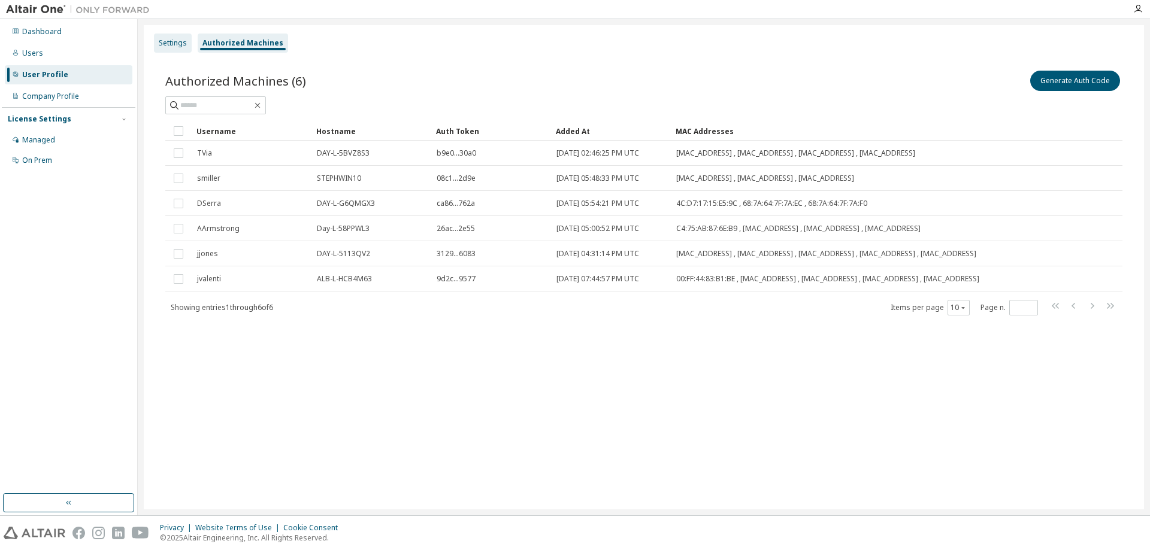
click at [172, 46] on div "Settings" at bounding box center [173, 43] width 28 height 10
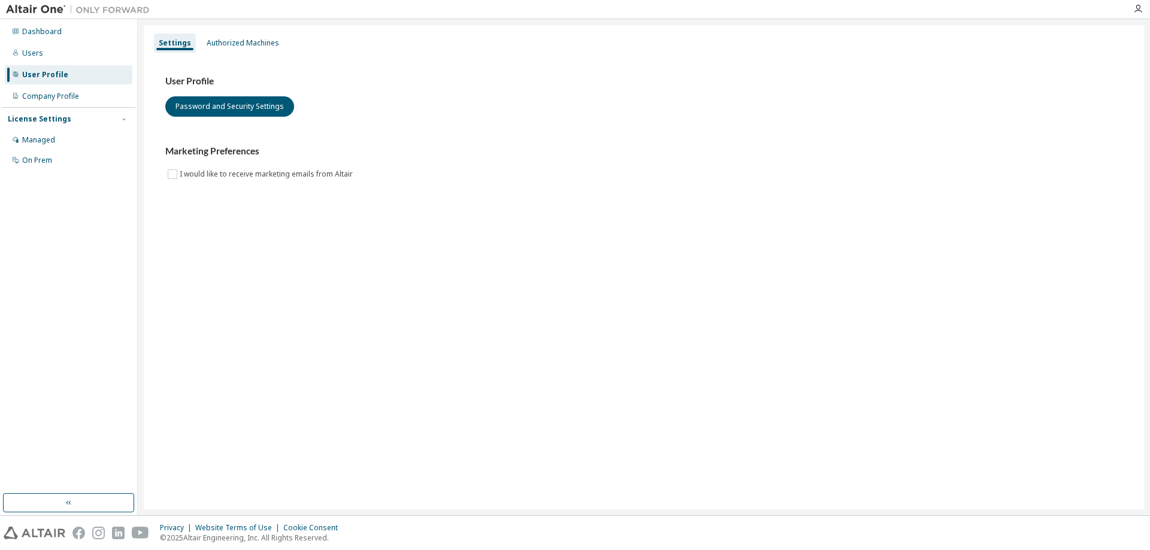
click at [58, 82] on div "User Profile" at bounding box center [69, 74] width 128 height 19
click at [167, 41] on div "Settings" at bounding box center [175, 43] width 32 height 10
click at [56, 68] on div "User Profile" at bounding box center [69, 74] width 128 height 19
click at [35, 49] on div "Users" at bounding box center [32, 54] width 21 height 10
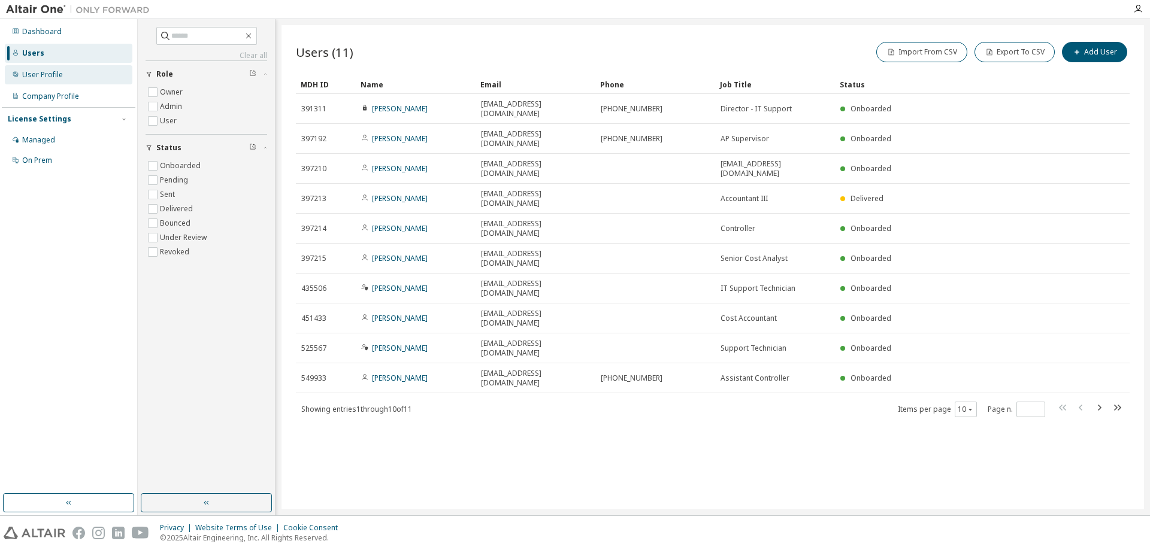
click at [75, 73] on div "User Profile" at bounding box center [69, 74] width 128 height 19
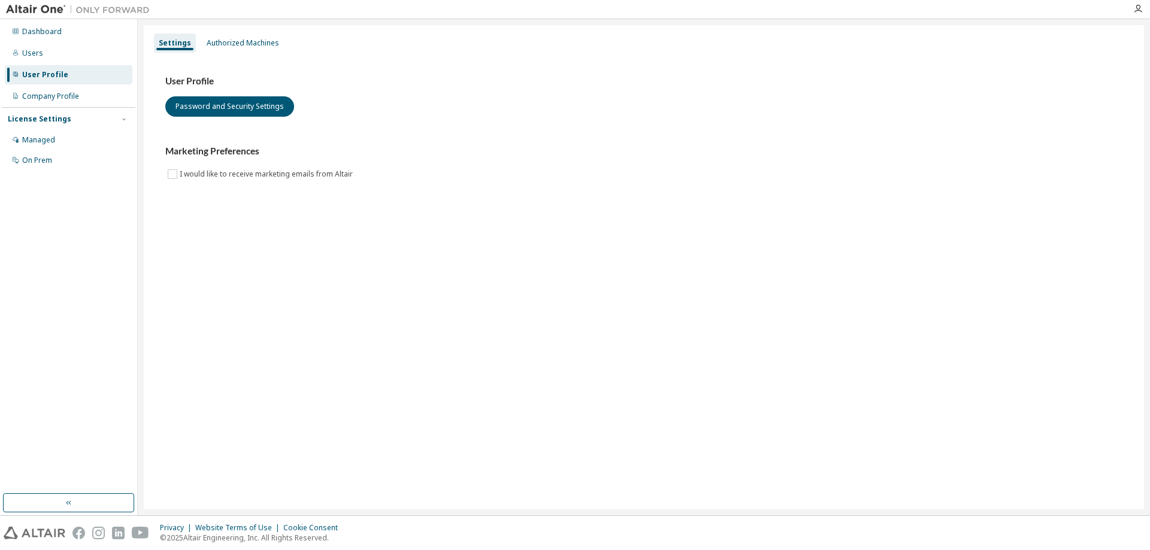
click at [38, 71] on div "User Profile" at bounding box center [45, 75] width 46 height 10
click at [41, 54] on div "Users" at bounding box center [32, 54] width 21 height 10
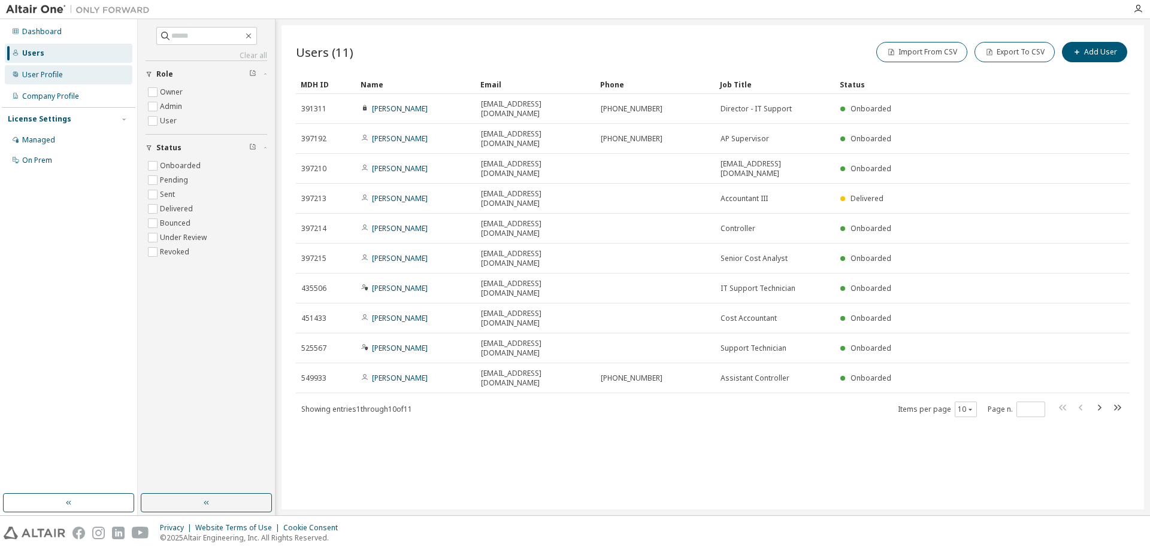
click at [39, 73] on div "User Profile" at bounding box center [42, 75] width 41 height 10
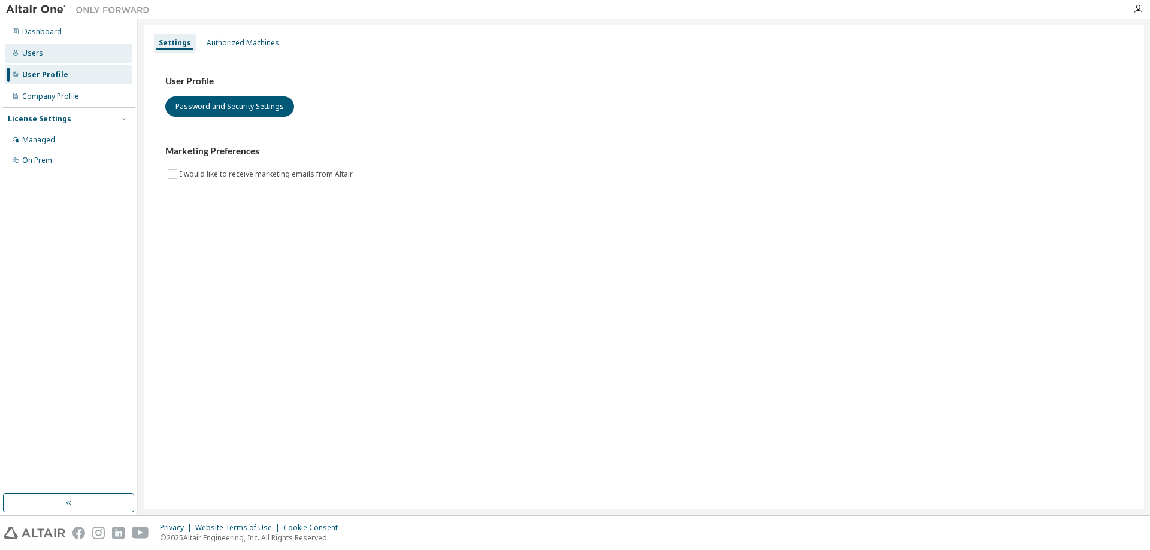
click at [46, 49] on div "Users" at bounding box center [69, 53] width 128 height 19
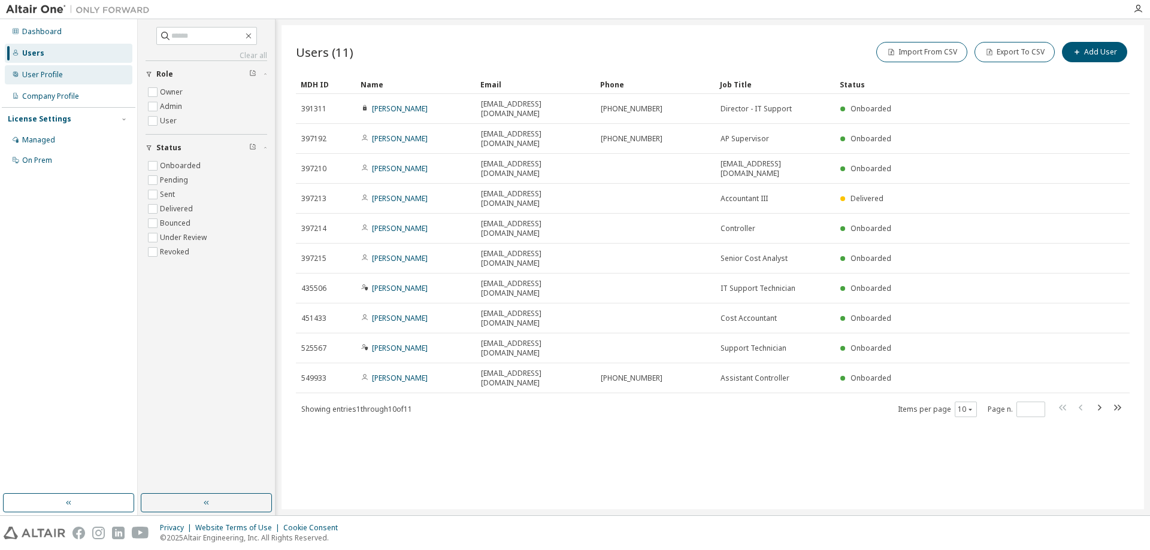
click at [50, 77] on div "User Profile" at bounding box center [42, 75] width 41 height 10
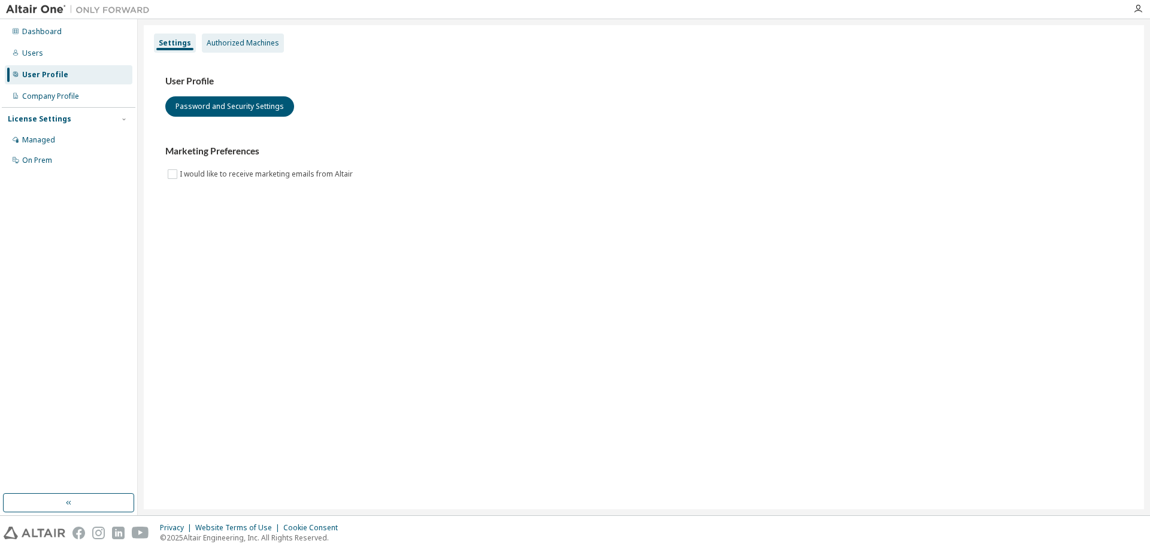
click at [259, 47] on div "Authorized Machines" at bounding box center [243, 43] width 72 height 10
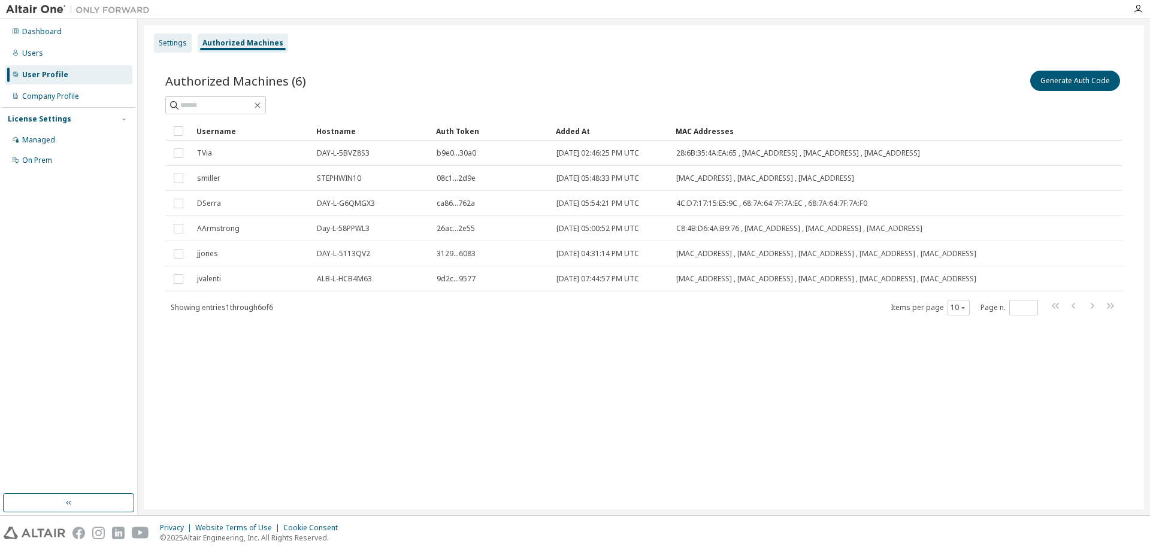
click at [163, 40] on div "Settings" at bounding box center [173, 43] width 28 height 10
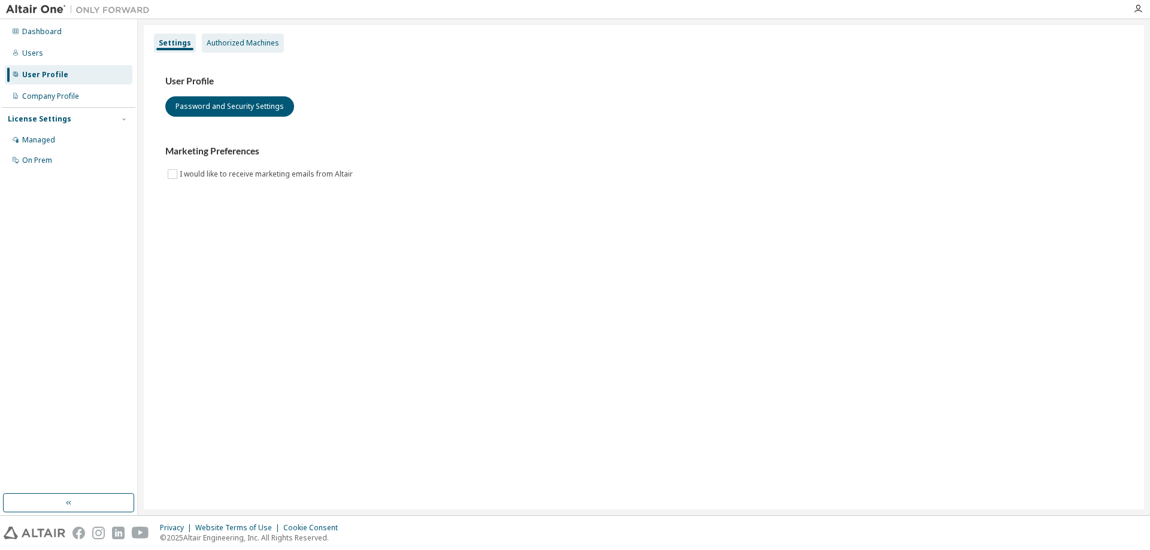
click at [255, 40] on div "Authorized Machines" at bounding box center [243, 43] width 72 height 10
